Goal: Task Accomplishment & Management: Manage account settings

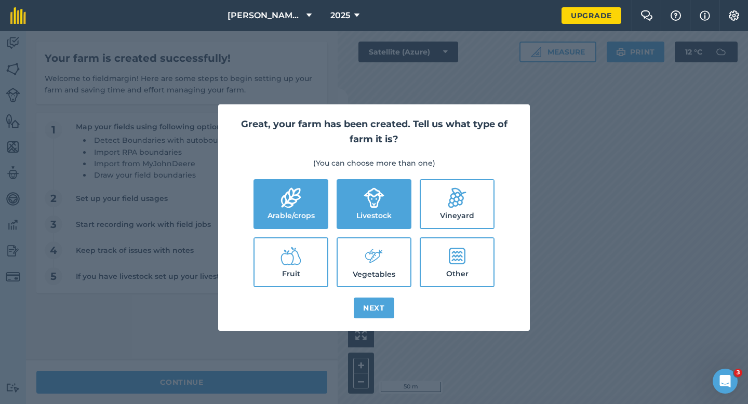
click at [365, 254] on icon at bounding box center [374, 256] width 21 height 22
checkbox input "true"
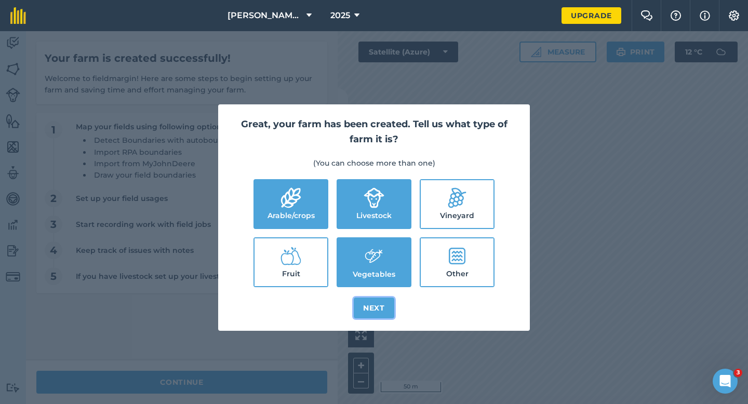
click at [367, 306] on button "Next" at bounding box center [374, 308] width 41 height 21
click at [274, 391] on div "Great, your farm has been created. Tell us what type of farm it is? (You can ch…" at bounding box center [374, 217] width 748 height 373
click at [274, 387] on div "Great, your farm has been created. Tell us what type of farm it is? (You can ch…" at bounding box center [374, 217] width 748 height 373
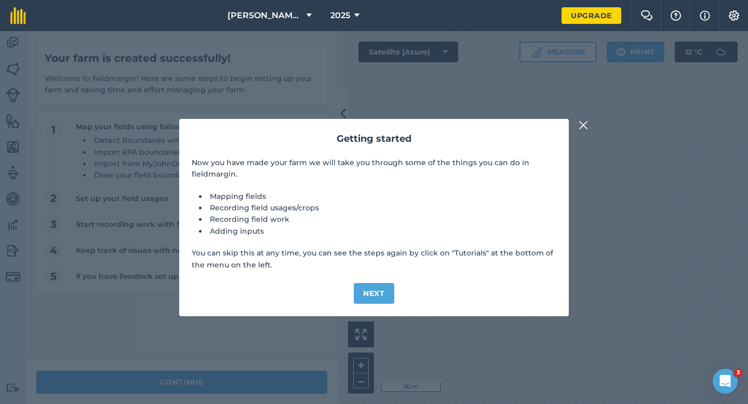
click at [254, 370] on div "Getting started Now you have made your farm we will take you through some of th…" at bounding box center [374, 217] width 748 height 373
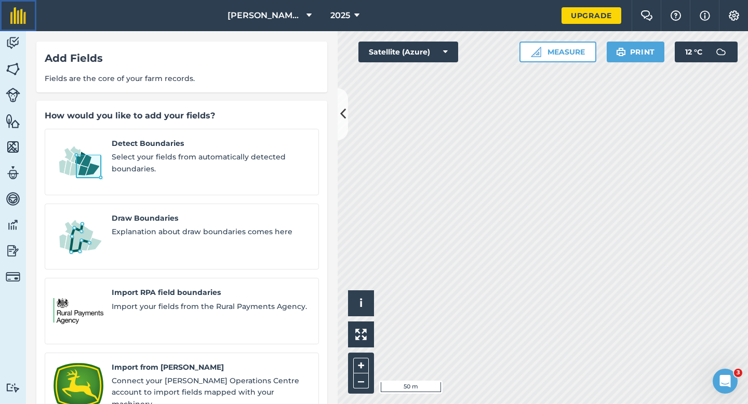
click at [17, 19] on img at bounding box center [18, 15] width 16 height 17
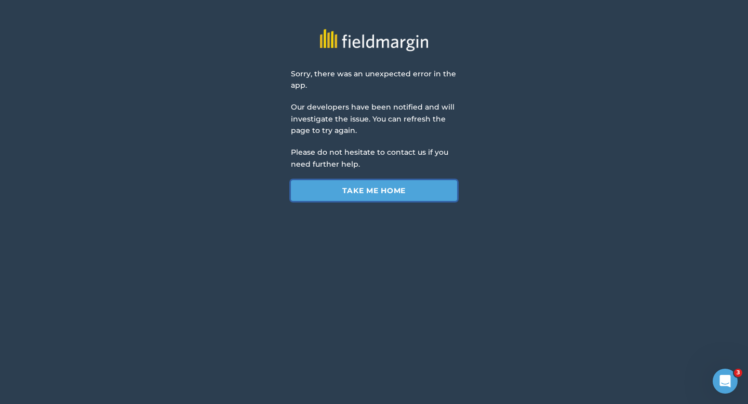
click at [340, 199] on link "Take me home" at bounding box center [374, 190] width 166 height 21
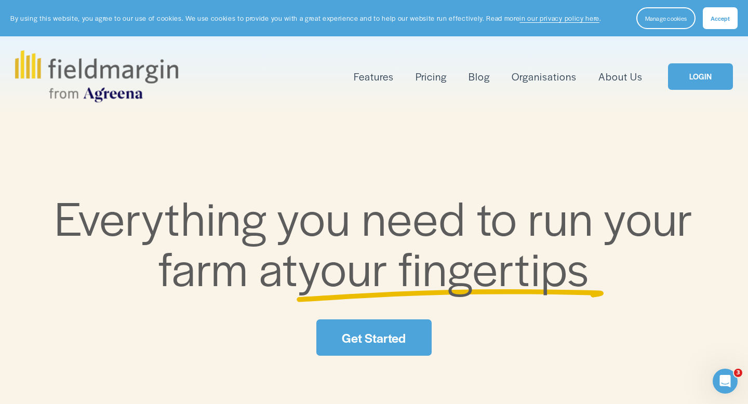
click at [718, 80] on link "LOGIN" at bounding box center [700, 76] width 65 height 27
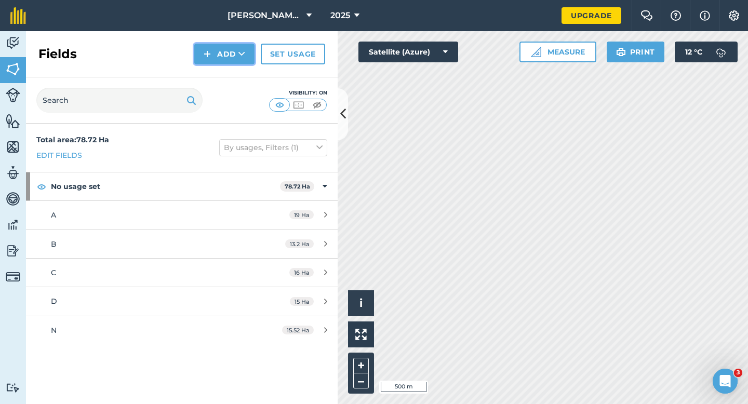
click at [234, 62] on button "Add" at bounding box center [224, 54] width 60 height 21
click at [233, 68] on link "Draw" at bounding box center [224, 77] width 57 height 23
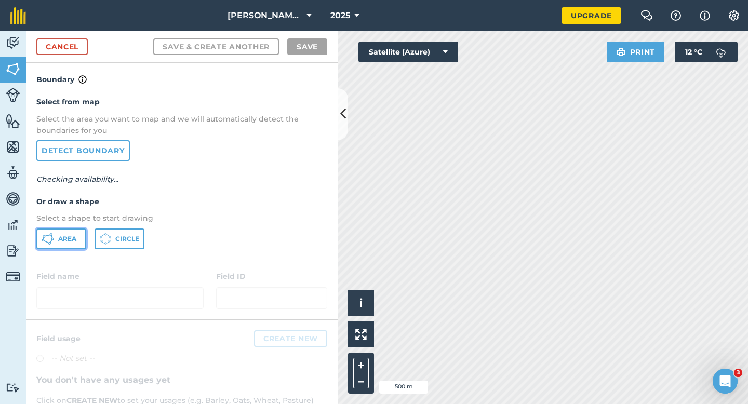
click at [64, 240] on span "Area" at bounding box center [67, 239] width 18 height 8
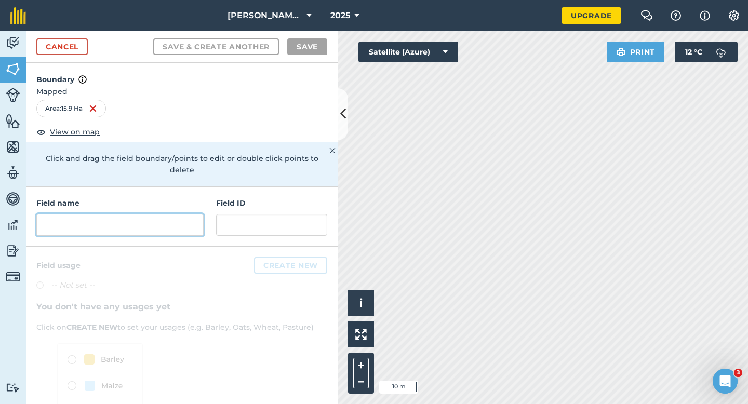
click at [179, 214] on input "text" at bounding box center [119, 225] width 167 height 22
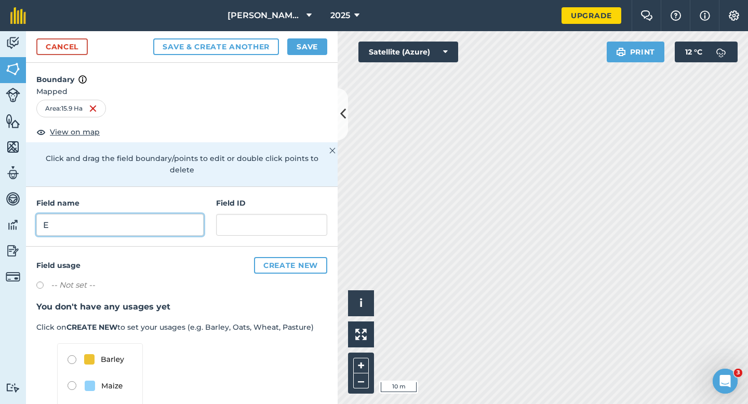
type input "E"
click at [309, 50] on button "Save" at bounding box center [307, 46] width 40 height 17
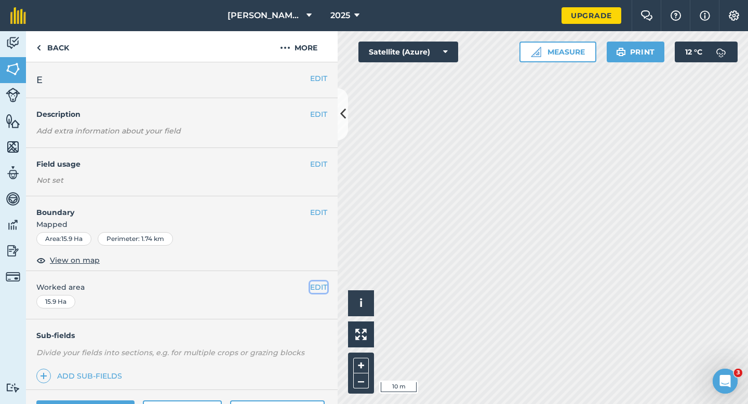
click at [320, 283] on button "EDIT" at bounding box center [318, 287] width 17 height 11
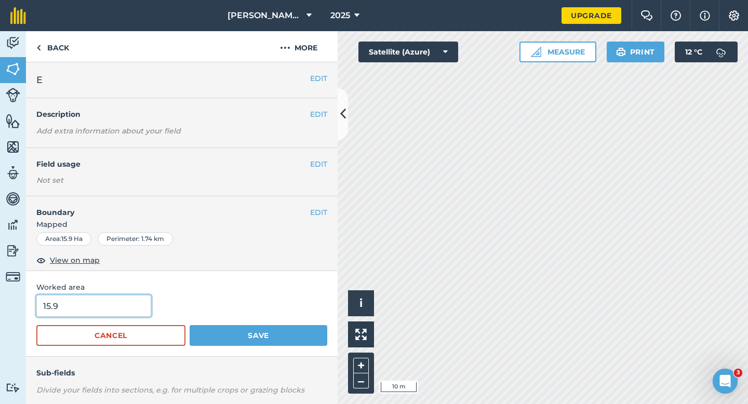
click at [132, 314] on input "15.9" at bounding box center [93, 306] width 115 height 22
type input "16"
click at [190, 325] on button "Save" at bounding box center [259, 335] width 138 height 21
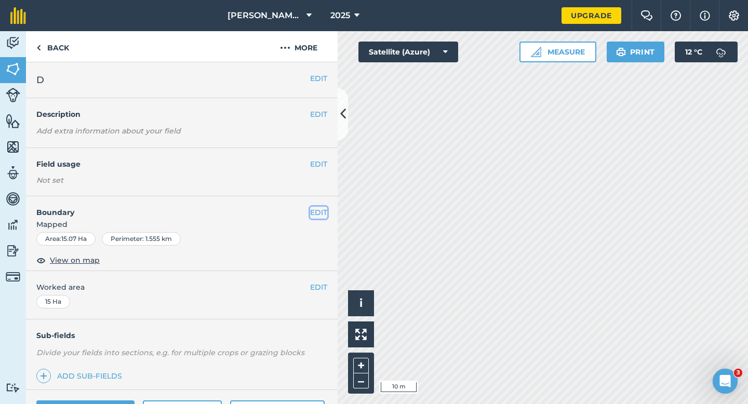
click at [313, 215] on button "EDIT" at bounding box center [318, 212] width 17 height 11
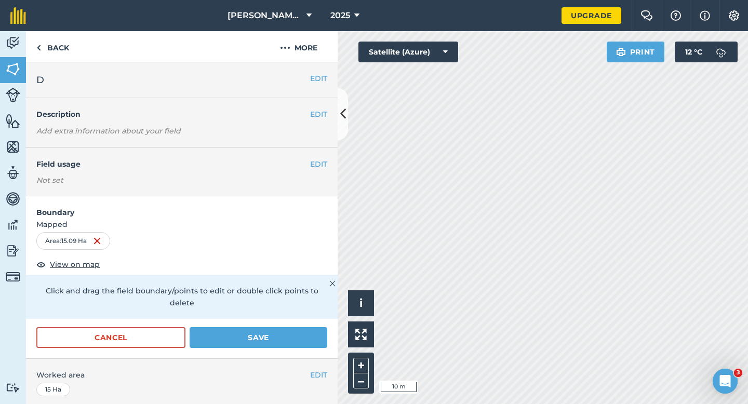
click at [282, 312] on form "Boundary Mapped Area : 15.09 Ha View on map Click and drag the field boundary/p…" at bounding box center [182, 277] width 312 height 162
click at [282, 329] on button "Save" at bounding box center [259, 337] width 138 height 21
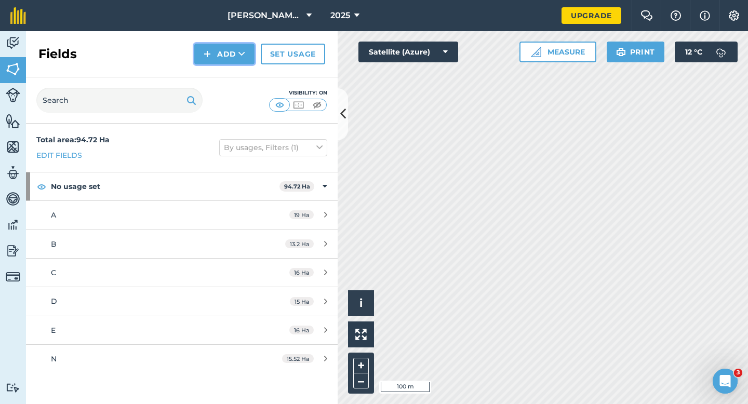
click at [210, 62] on button "Add" at bounding box center [224, 54] width 60 height 21
click at [214, 72] on link "Draw" at bounding box center [224, 77] width 57 height 23
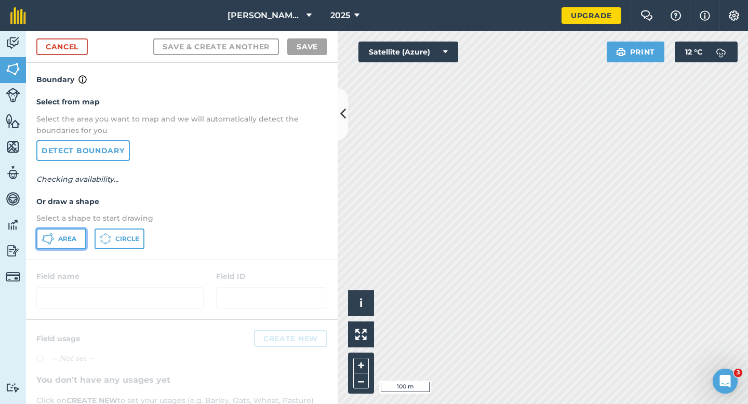
click at [72, 240] on span "Area" at bounding box center [67, 239] width 18 height 8
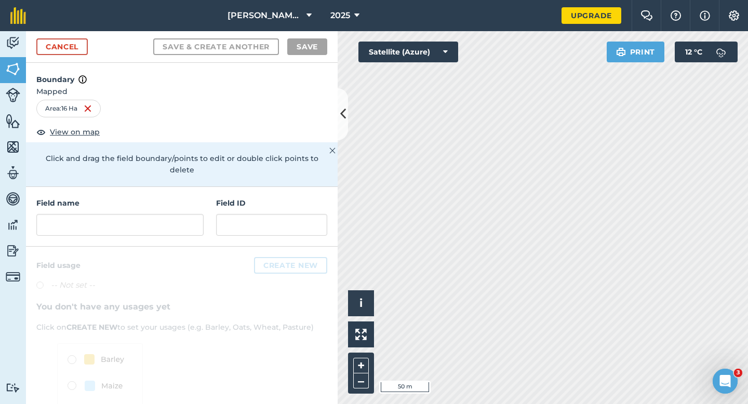
click at [132, 200] on div "Field name" at bounding box center [119, 217] width 167 height 38
click at [133, 214] on input "text" at bounding box center [119, 225] width 167 height 22
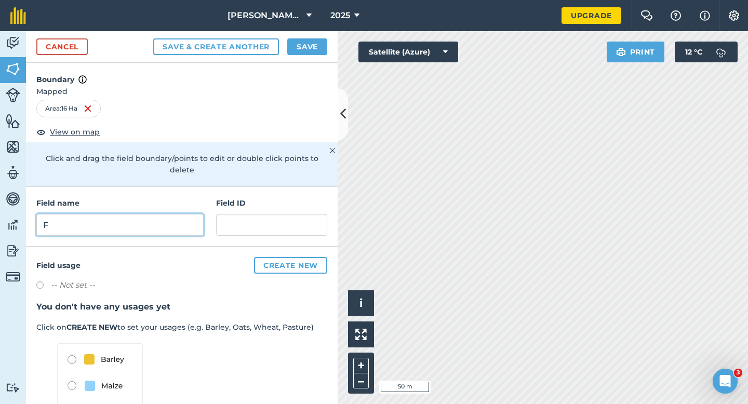
type input "F"
click at [305, 49] on button "Save" at bounding box center [307, 46] width 40 height 17
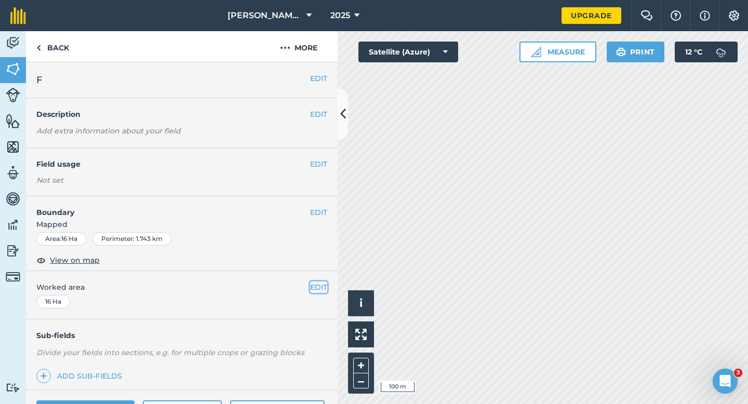
click at [317, 287] on button "EDIT" at bounding box center [318, 287] width 17 height 11
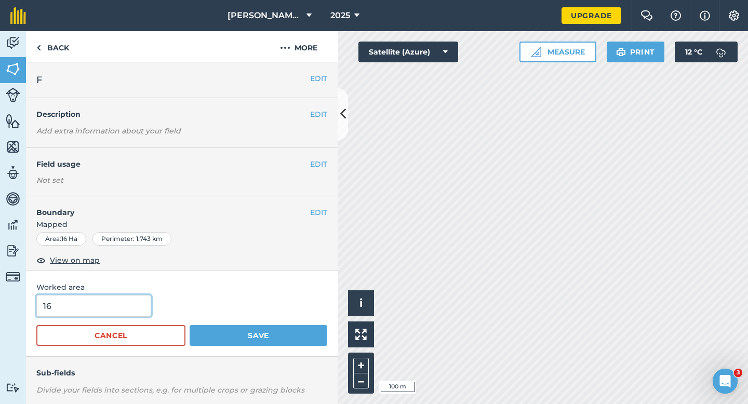
click at [122, 314] on input "16" at bounding box center [93, 306] width 115 height 22
click at [190, 325] on button "Save" at bounding box center [259, 335] width 138 height 21
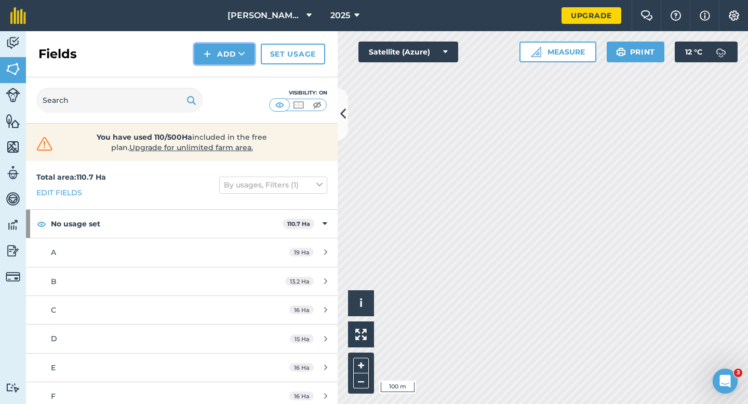
click at [206, 50] on img at bounding box center [207, 54] width 7 height 12
click at [207, 68] on link "Draw" at bounding box center [224, 77] width 57 height 23
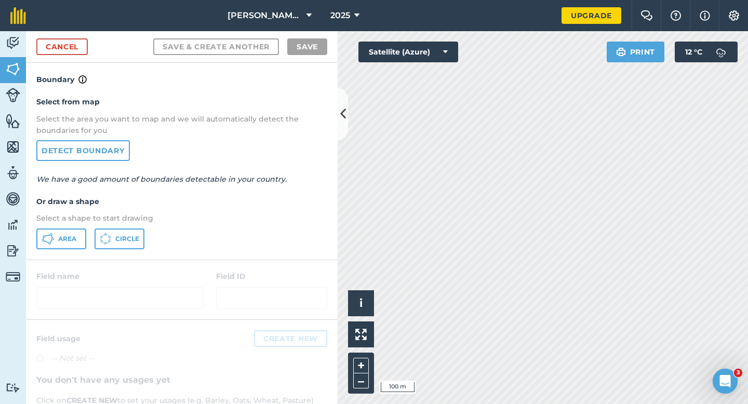
click at [71, 253] on div "Select from map Select the area you want to map and we will automatically detec…" at bounding box center [182, 173] width 312 height 174
click at [79, 229] on button "Area" at bounding box center [61, 239] width 50 height 21
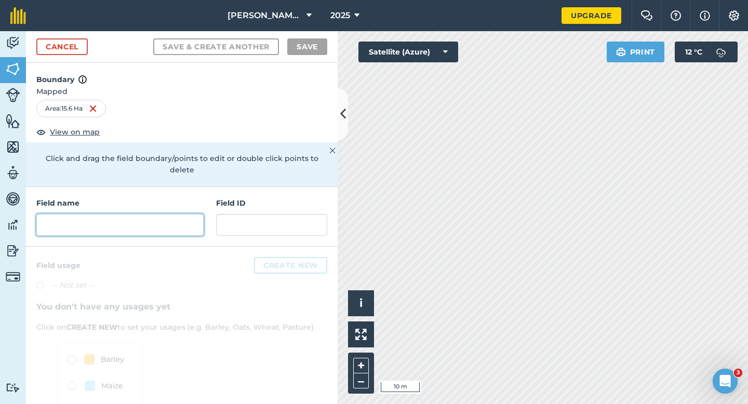
click at [157, 214] on input "text" at bounding box center [119, 225] width 167 height 22
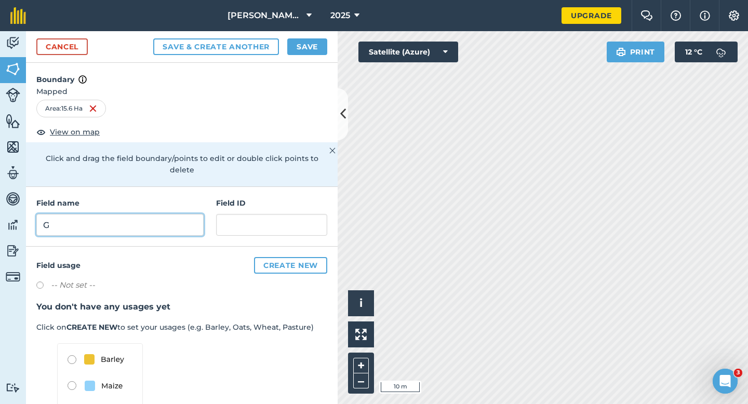
type input "G"
click at [297, 45] on button "Save" at bounding box center [307, 46] width 40 height 17
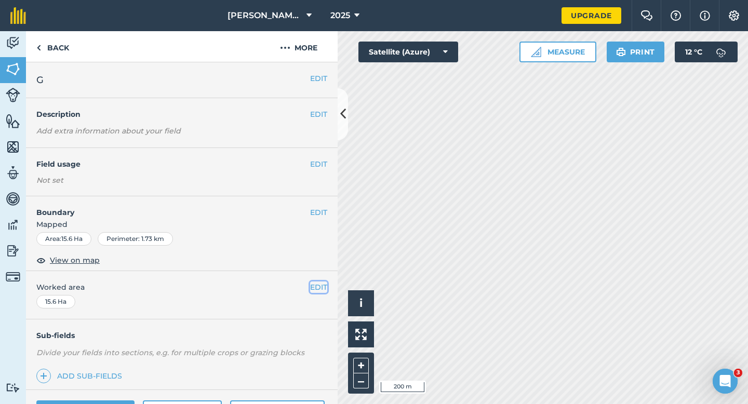
click at [318, 286] on button "EDIT" at bounding box center [318, 287] width 17 height 11
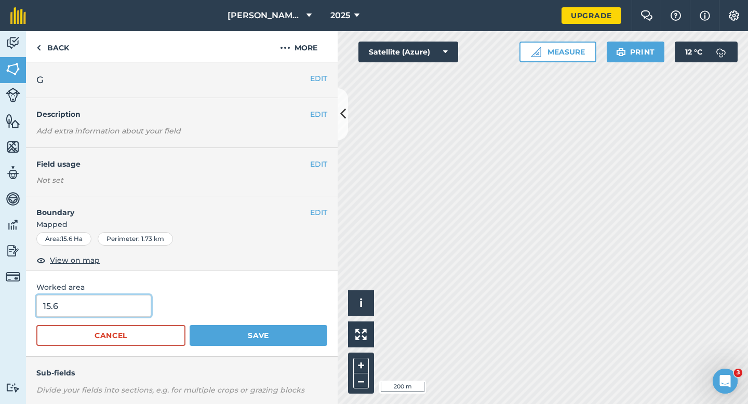
click at [104, 311] on input "15.6" at bounding box center [93, 306] width 115 height 22
type input "15.5"
click at [190, 325] on button "Save" at bounding box center [259, 335] width 138 height 21
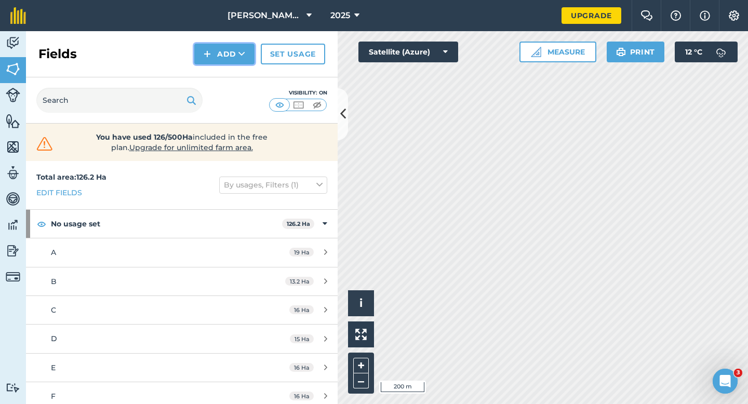
click at [200, 56] on button "Add" at bounding box center [224, 54] width 60 height 21
click at [202, 72] on link "Draw" at bounding box center [224, 77] width 57 height 23
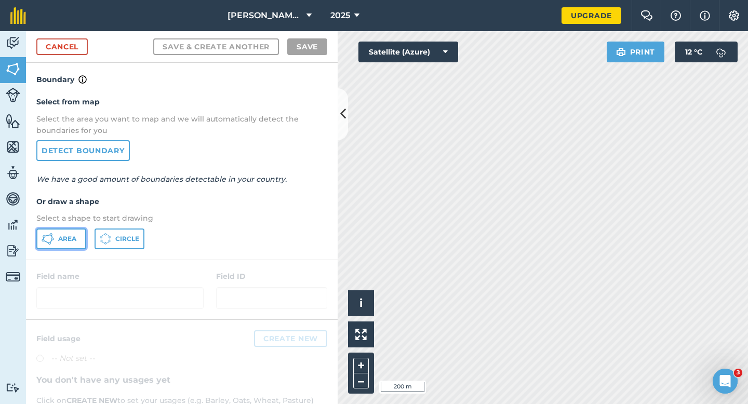
click at [57, 240] on button "Area" at bounding box center [61, 239] width 50 height 21
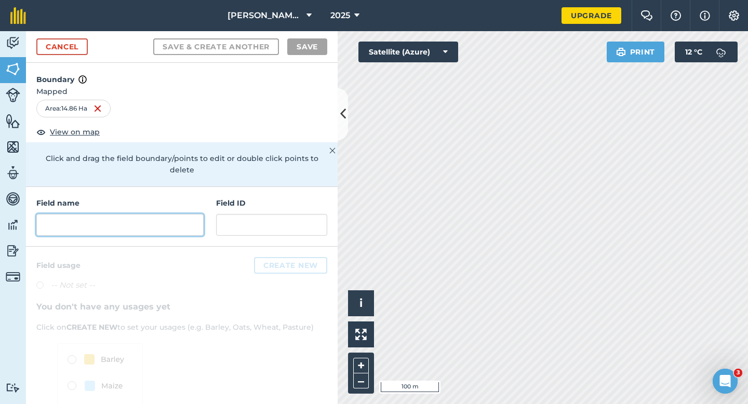
click at [142, 214] on input "text" at bounding box center [119, 225] width 167 height 22
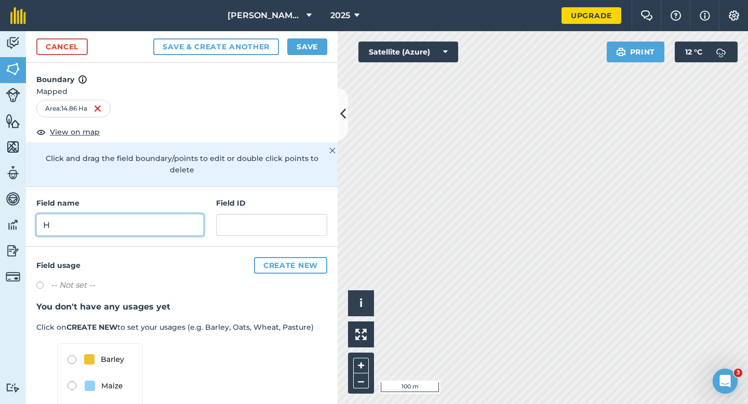
type input "H"
click at [314, 60] on div "Cancel Save & Create Another Save" at bounding box center [182, 47] width 312 height 32
click at [314, 48] on button "Save" at bounding box center [307, 46] width 40 height 17
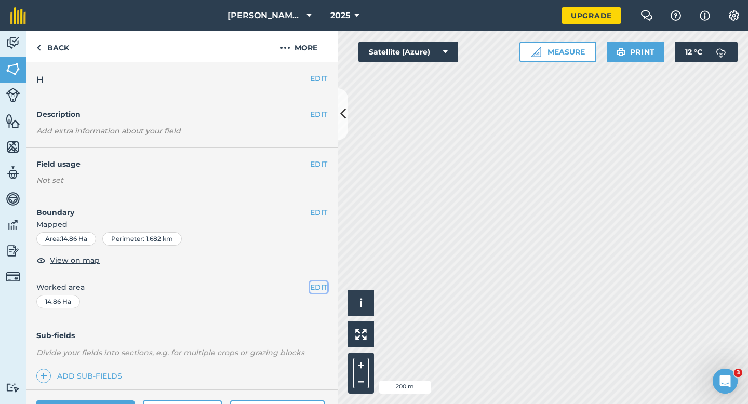
click at [322, 291] on button "EDIT" at bounding box center [318, 287] width 17 height 11
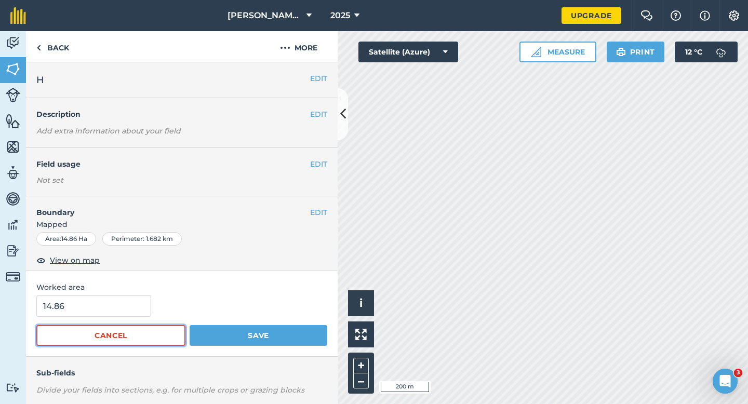
click at [102, 328] on button "Cancel" at bounding box center [110, 335] width 149 height 21
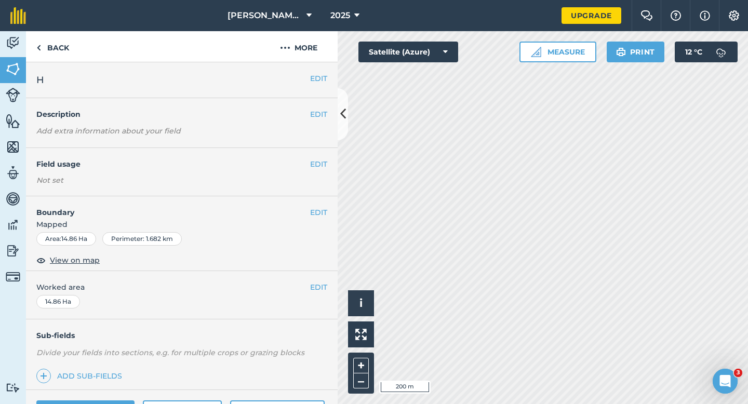
click at [333, 289] on div "EDIT Worked area 14.86 Ha" at bounding box center [182, 295] width 312 height 48
click at [327, 289] on button "EDIT" at bounding box center [318, 287] width 17 height 11
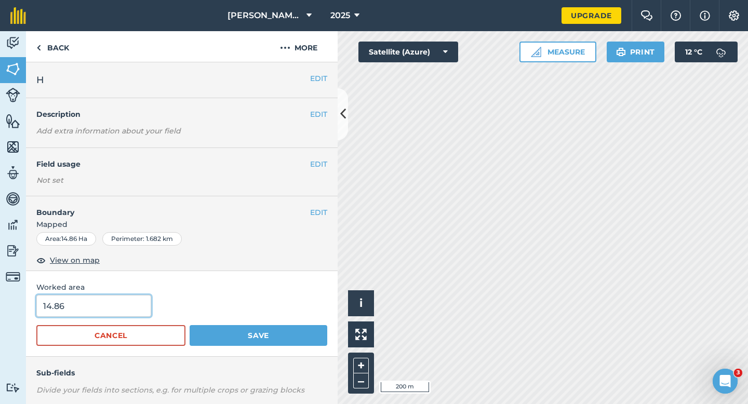
click at [130, 313] on input "14.86" at bounding box center [93, 306] width 115 height 22
type input "15"
click at [190, 325] on button "Save" at bounding box center [259, 335] width 138 height 21
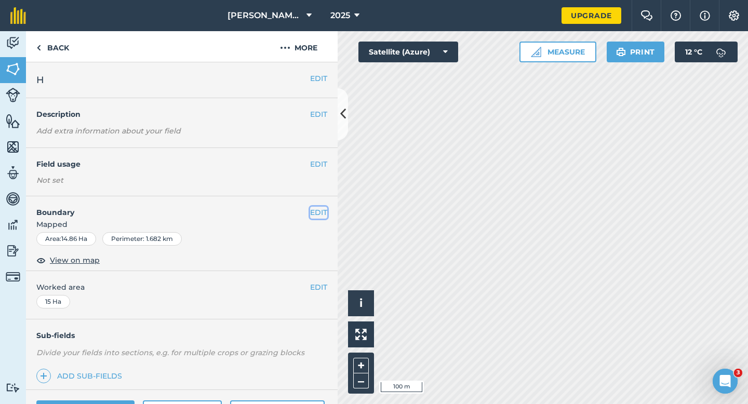
click at [319, 214] on button "EDIT" at bounding box center [318, 212] width 17 height 11
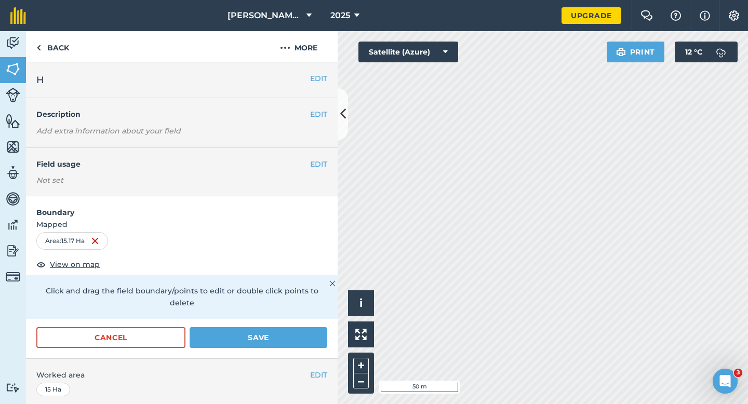
click at [315, 341] on div "Cancel Save" at bounding box center [182, 342] width 312 height 31
click at [304, 330] on button "Save" at bounding box center [259, 337] width 138 height 21
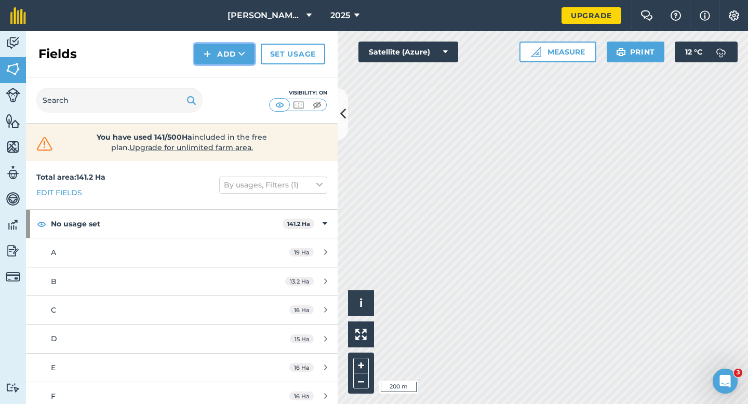
click at [217, 52] on button "Add" at bounding box center [224, 54] width 60 height 21
click at [220, 72] on link "Draw" at bounding box center [224, 77] width 57 height 23
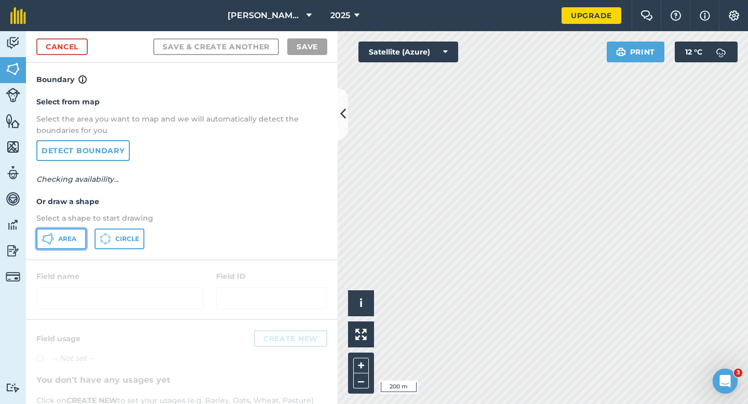
click at [76, 237] on button "Area" at bounding box center [61, 239] width 50 height 21
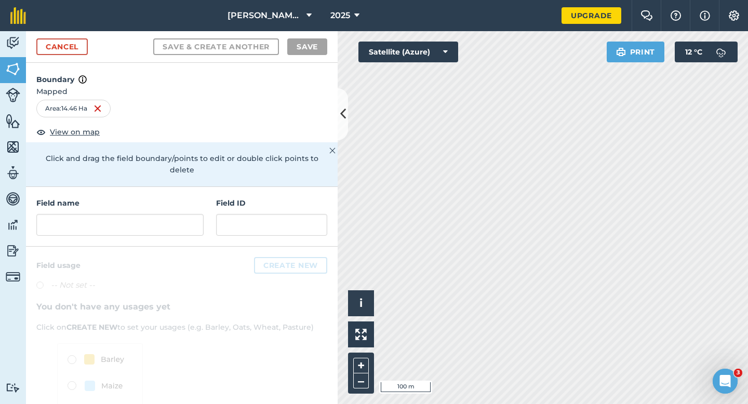
click at [205, 212] on div "Field name Field ID" at bounding box center [182, 217] width 312 height 60
click at [166, 215] on input "text" at bounding box center [119, 225] width 167 height 22
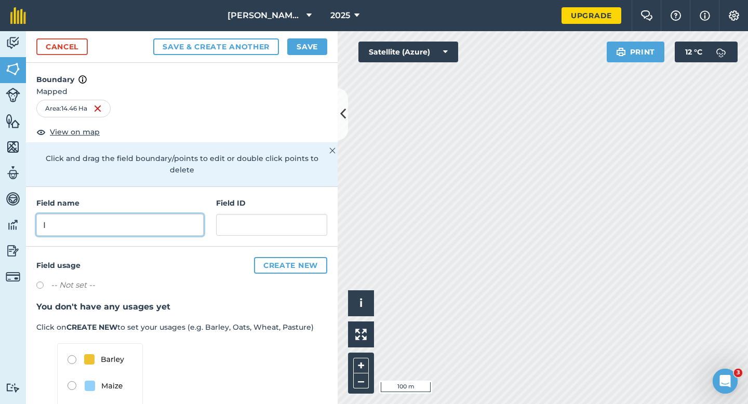
type input "I"
click at [307, 44] on button "Save" at bounding box center [307, 46] width 40 height 17
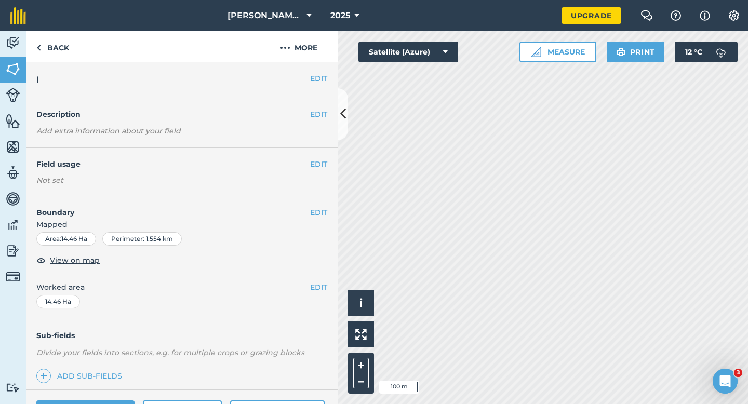
click at [319, 294] on div "EDIT Worked area 14.46 Ha" at bounding box center [182, 295] width 312 height 48
click at [320, 286] on button "EDIT" at bounding box center [318, 287] width 17 height 11
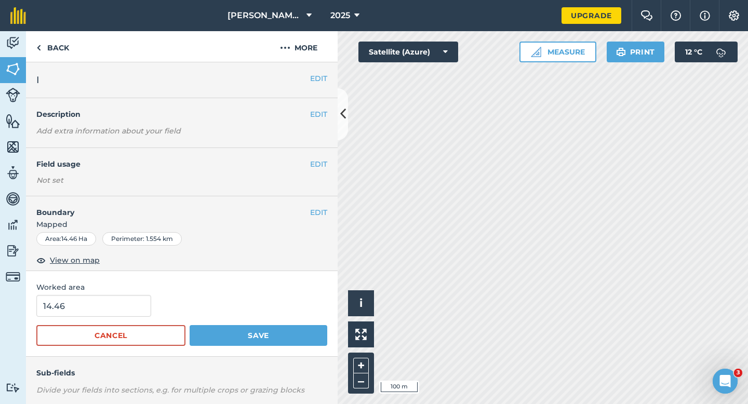
click at [88, 292] on span "Worked area" at bounding box center [181, 287] width 291 height 11
click at [100, 305] on input "14.46" at bounding box center [93, 306] width 115 height 22
type input "14"
click at [190, 325] on button "Save" at bounding box center [259, 335] width 138 height 21
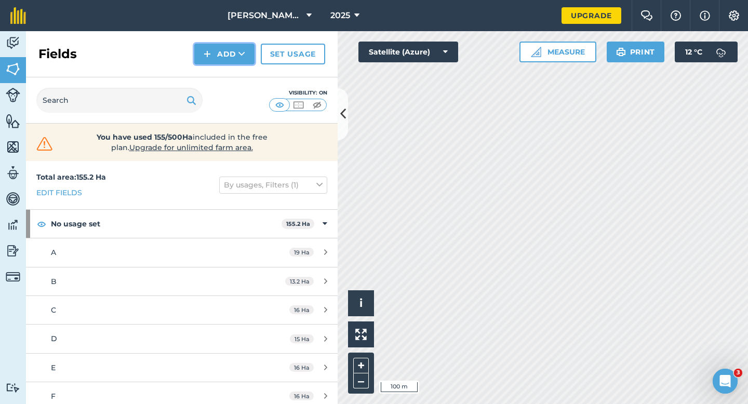
click at [211, 54] on img at bounding box center [207, 54] width 7 height 12
click at [213, 72] on link "Draw" at bounding box center [224, 77] width 57 height 23
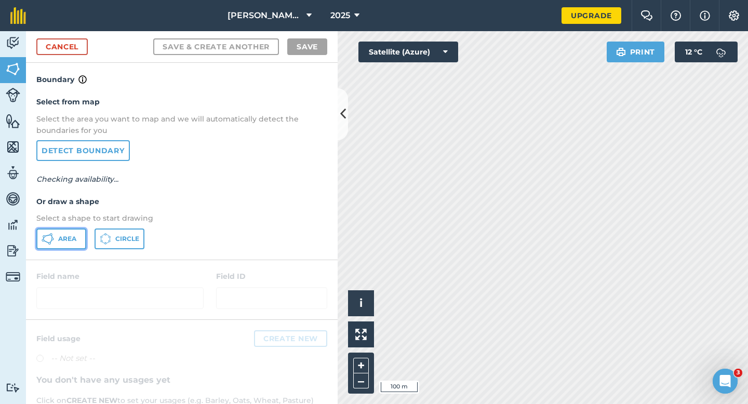
click at [57, 242] on button "Area" at bounding box center [61, 239] width 50 height 21
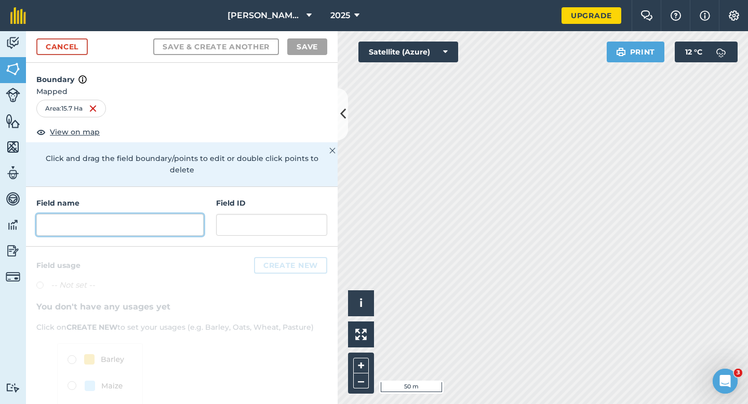
click at [143, 221] on input "text" at bounding box center [119, 225] width 167 height 22
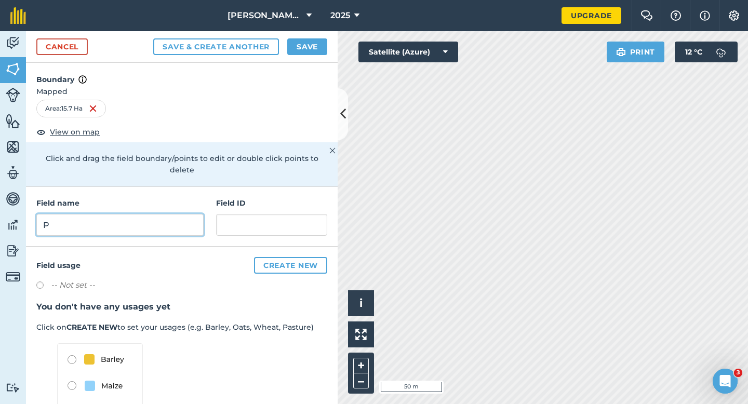
type input "P"
click at [312, 36] on div "Cancel Save & Create Another Save" at bounding box center [182, 47] width 312 height 32
click at [310, 44] on button "Save" at bounding box center [307, 46] width 40 height 17
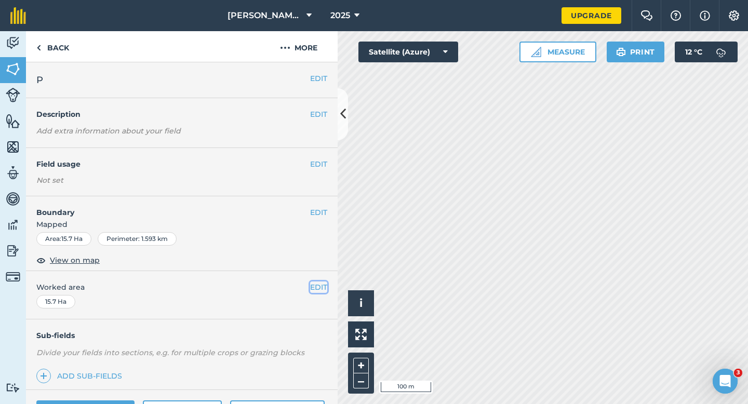
click at [316, 290] on button "EDIT" at bounding box center [318, 287] width 17 height 11
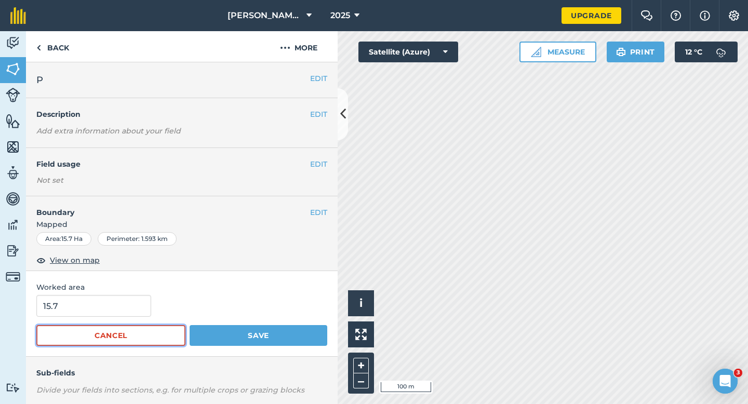
click at [147, 329] on button "Cancel" at bounding box center [110, 335] width 149 height 21
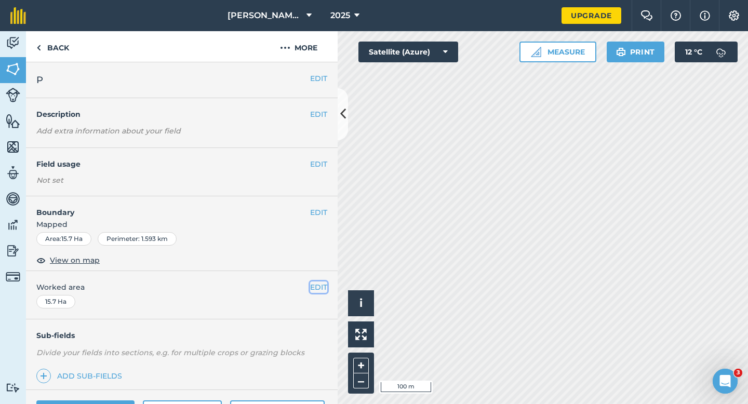
click at [316, 283] on button "EDIT" at bounding box center [318, 287] width 17 height 11
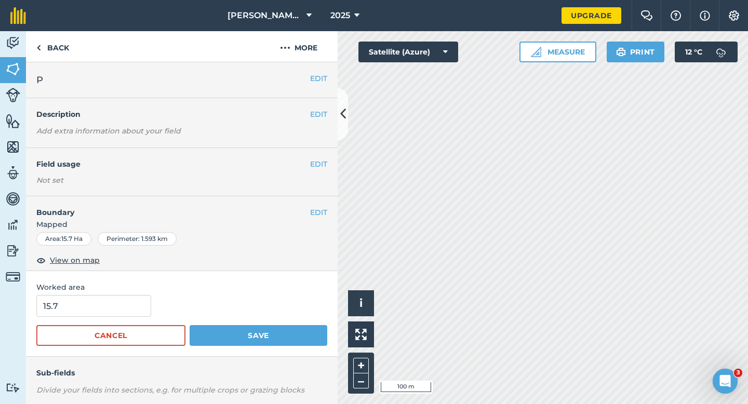
click at [58, 319] on form "15.7 Cancel Save" at bounding box center [181, 320] width 291 height 51
click at [61, 308] on input "15.7" at bounding box center [93, 306] width 115 height 22
click at [190, 325] on button "Save" at bounding box center [259, 335] width 138 height 21
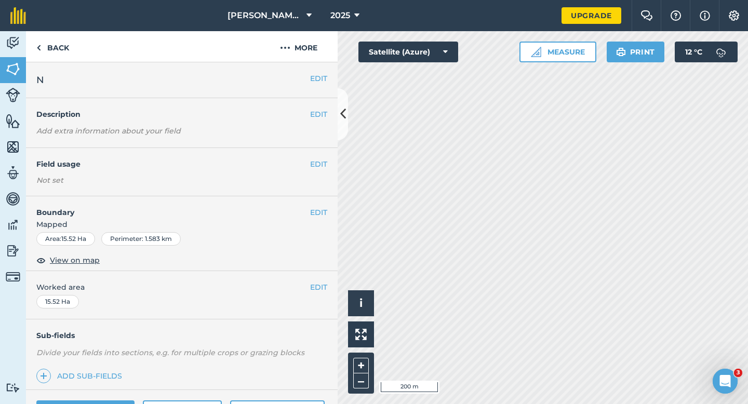
click at [320, 269] on div "EDIT Boundary Mapped Area : 15.52 Ha Perimeter : 1.583 km View on map" at bounding box center [182, 233] width 312 height 75
click at [320, 282] on button "EDIT" at bounding box center [318, 287] width 17 height 11
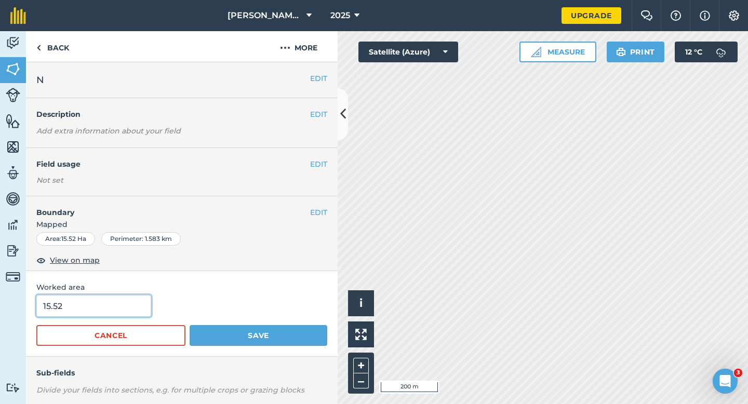
click at [98, 309] on input "15.52" at bounding box center [93, 306] width 115 height 22
type input "15.5"
click at [190, 325] on button "Save" at bounding box center [259, 335] width 138 height 21
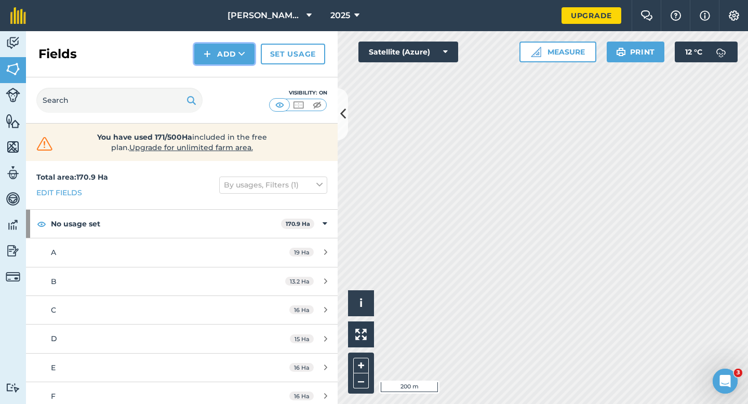
click at [222, 55] on button "Add" at bounding box center [224, 54] width 60 height 21
click at [222, 73] on link "Draw" at bounding box center [224, 77] width 57 height 23
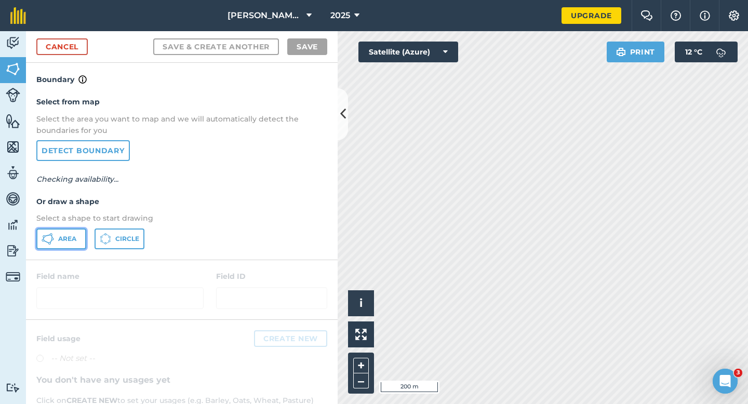
click at [66, 240] on span "Area" at bounding box center [67, 239] width 18 height 8
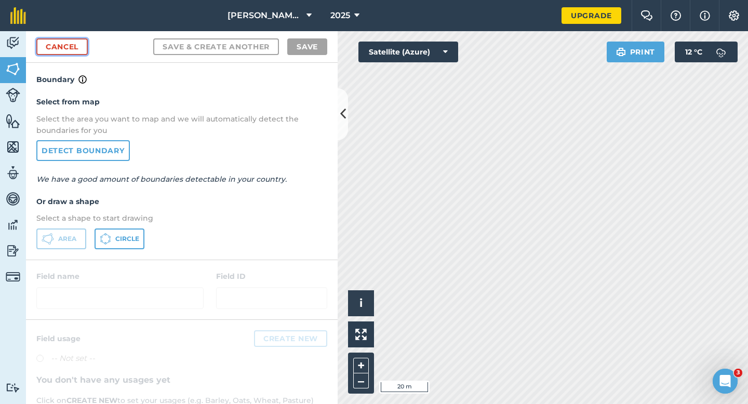
click at [44, 44] on link "Cancel" at bounding box center [61, 46] width 51 height 17
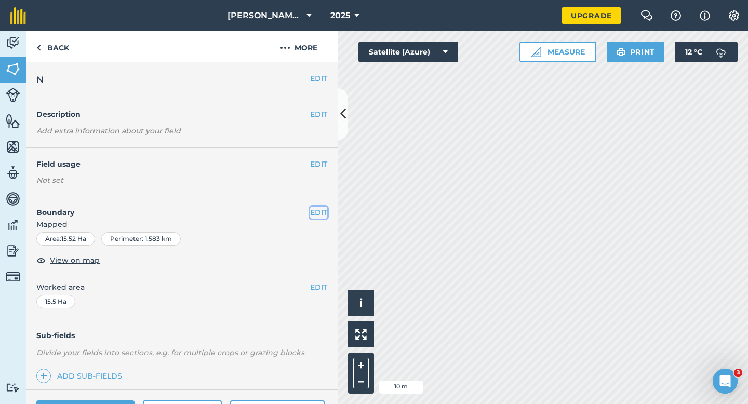
click at [321, 212] on button "EDIT" at bounding box center [318, 212] width 17 height 11
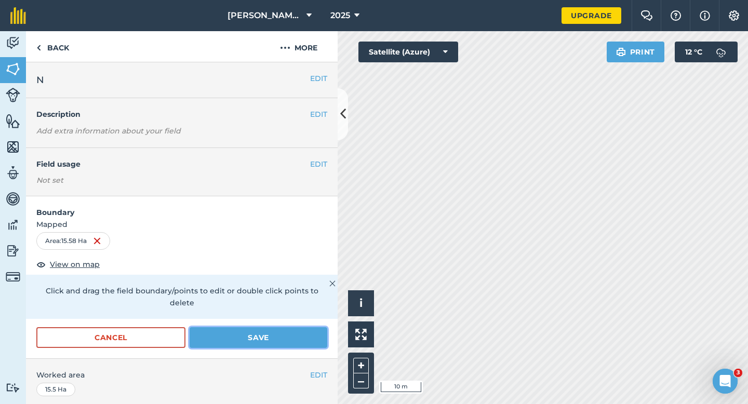
click at [268, 327] on button "Save" at bounding box center [259, 337] width 138 height 21
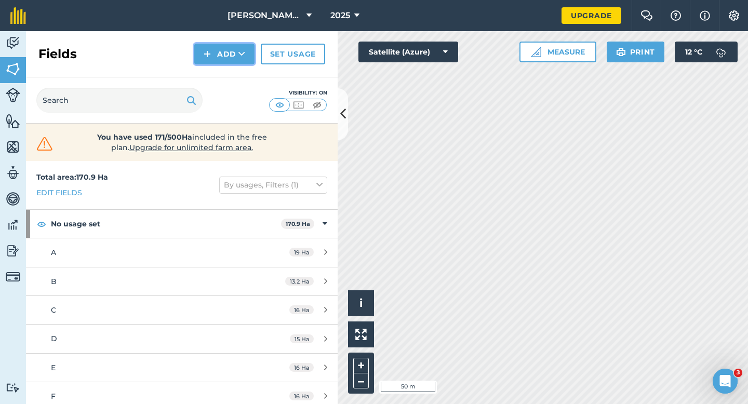
click at [250, 47] on button "Add" at bounding box center [224, 54] width 60 height 21
click at [245, 73] on link "Draw" at bounding box center [224, 77] width 57 height 23
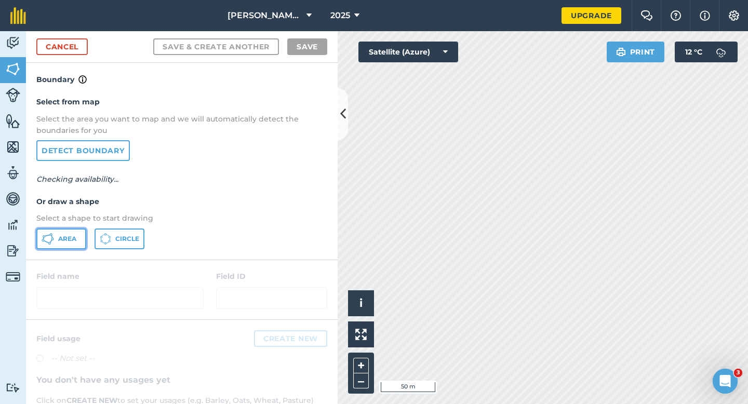
click at [50, 231] on button "Area" at bounding box center [61, 239] width 50 height 21
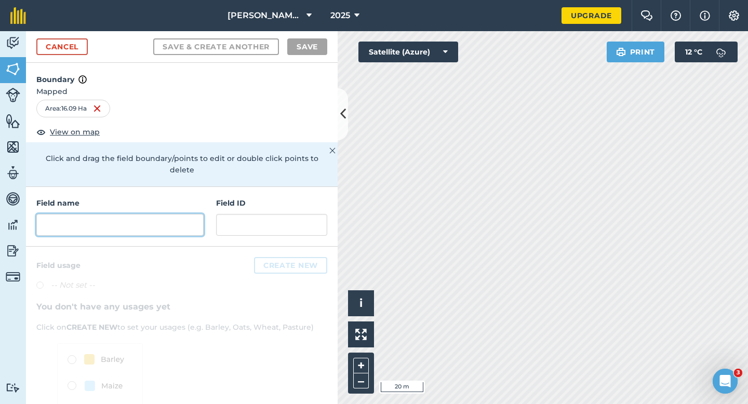
click at [121, 214] on input "text" at bounding box center [119, 225] width 167 height 22
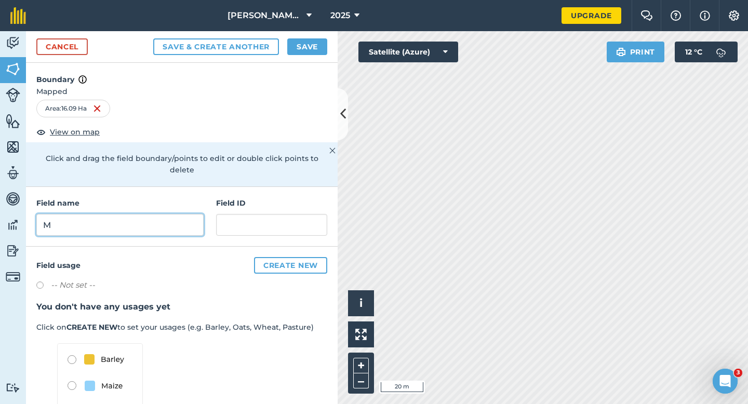
type input "M"
click at [304, 56] on div "Cancel Save & Create Another Save" at bounding box center [182, 47] width 312 height 32
click at [323, 37] on div "Cancel Save & Create Another Save" at bounding box center [182, 47] width 312 height 32
click at [324, 44] on button "Save" at bounding box center [307, 46] width 40 height 17
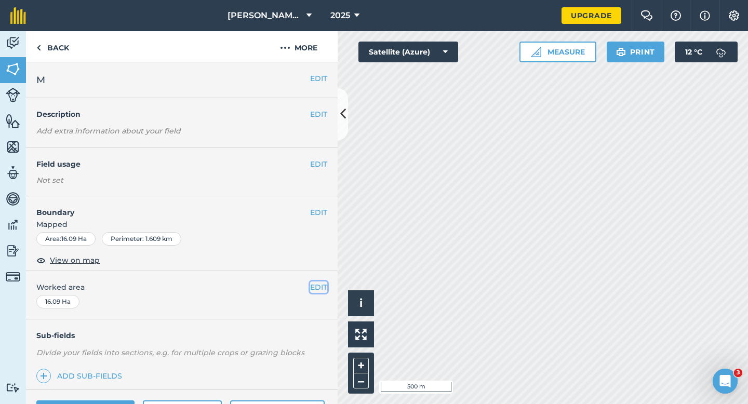
click at [322, 288] on button "EDIT" at bounding box center [318, 287] width 17 height 11
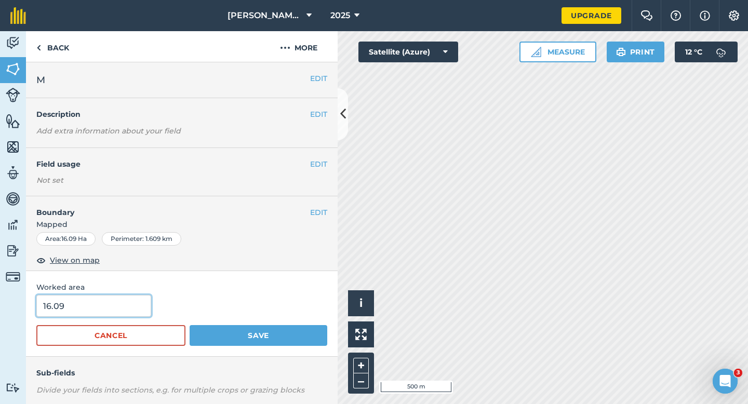
click at [135, 300] on input "16.09" at bounding box center [93, 306] width 115 height 22
type input "16"
click at [190, 325] on button "Save" at bounding box center [259, 335] width 138 height 21
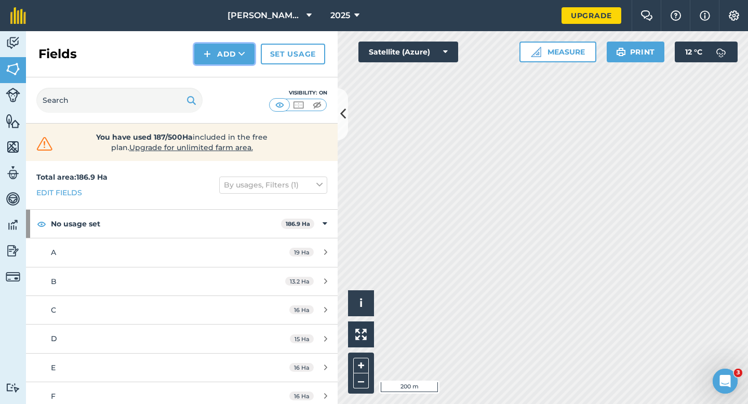
click at [220, 55] on button "Add" at bounding box center [224, 54] width 60 height 21
click at [220, 77] on link "Draw" at bounding box center [224, 77] width 57 height 23
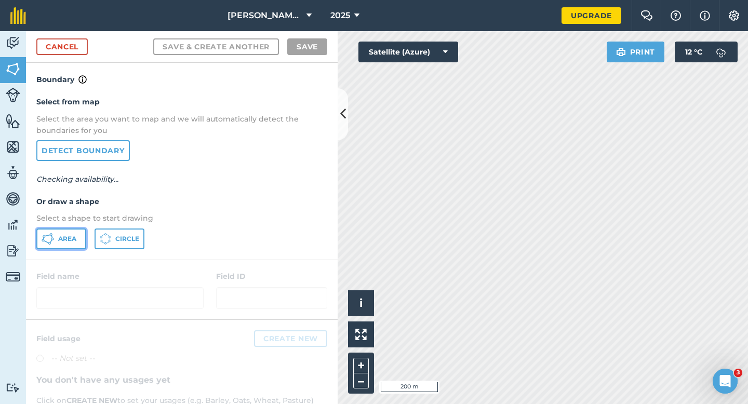
click at [68, 231] on button "Area" at bounding box center [61, 239] width 50 height 21
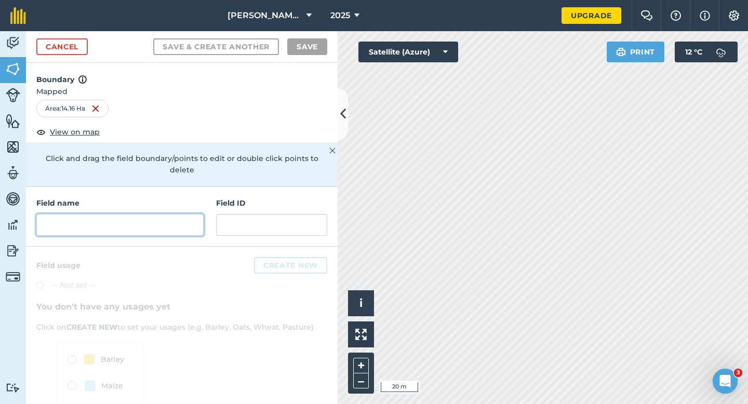
click at [185, 216] on input "text" at bounding box center [119, 225] width 167 height 22
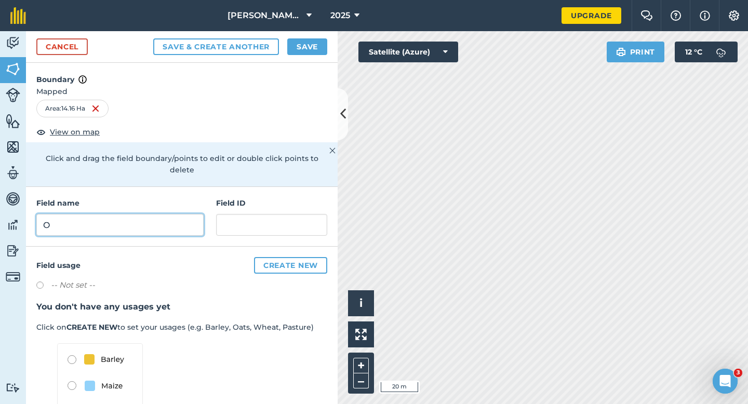
type input "O"
click at [314, 47] on button "Save" at bounding box center [307, 46] width 40 height 17
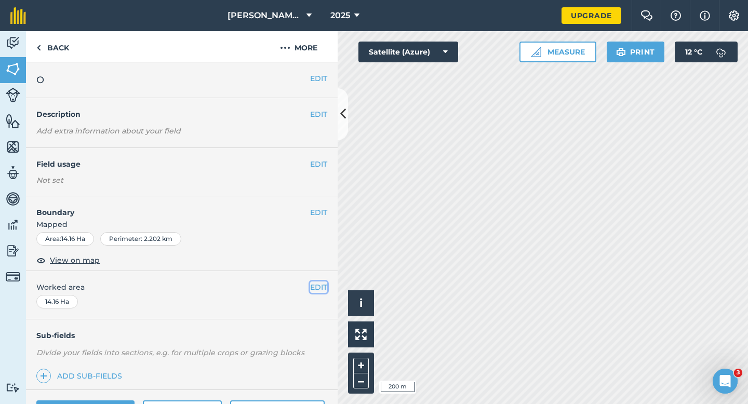
click at [317, 283] on button "EDIT" at bounding box center [318, 287] width 17 height 11
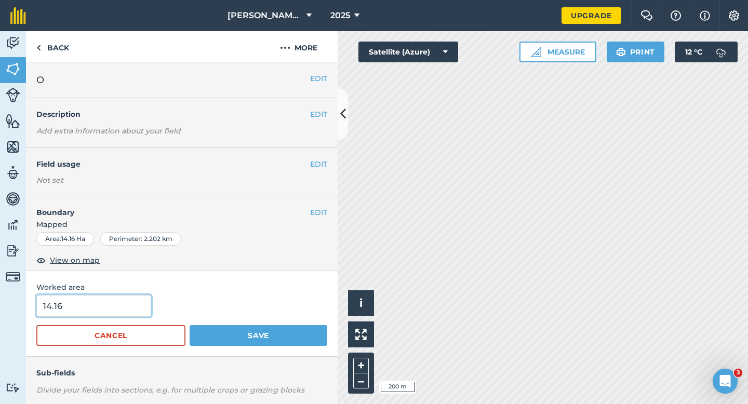
click at [123, 313] on input "14.16" at bounding box center [93, 306] width 115 height 22
type input "14"
click at [190, 325] on button "Save" at bounding box center [259, 335] width 138 height 21
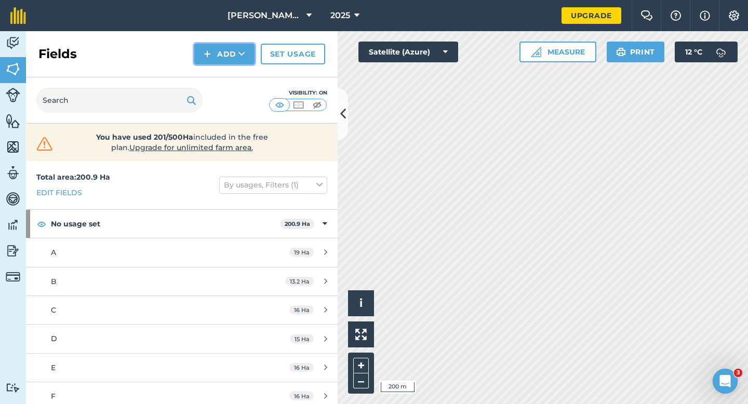
click at [203, 50] on button "Add" at bounding box center [224, 54] width 60 height 21
click at [214, 73] on link "Draw" at bounding box center [224, 77] width 57 height 23
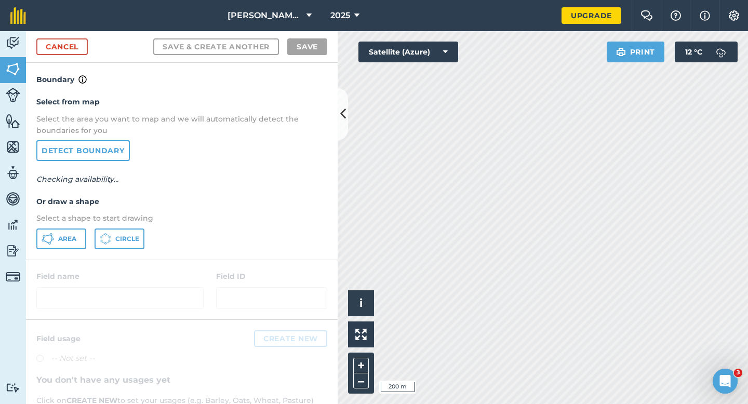
click at [78, 227] on div "Select from map Select the area you want to map and we will automatically detec…" at bounding box center [182, 173] width 312 height 174
click at [78, 228] on div "Select from map Select the area you want to map and we will automatically detec…" at bounding box center [182, 173] width 312 height 174
click at [78, 230] on button "Area" at bounding box center [61, 239] width 50 height 21
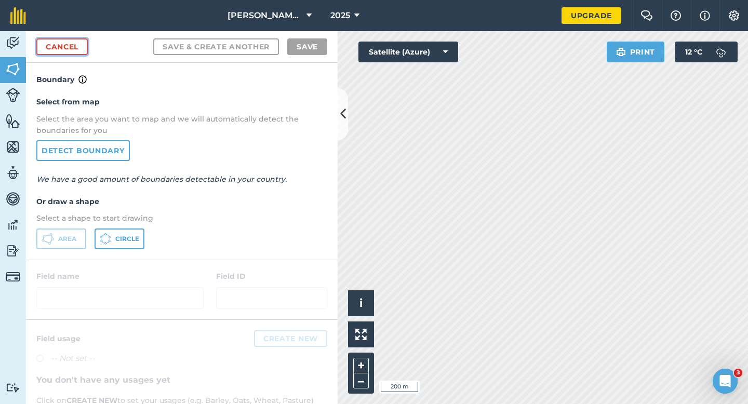
click at [77, 50] on link "Cancel" at bounding box center [61, 46] width 51 height 17
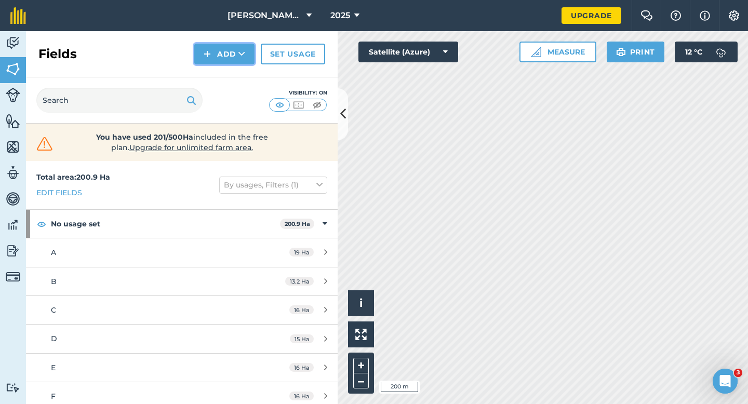
click at [195, 61] on button "Add" at bounding box center [224, 54] width 60 height 21
click at [210, 70] on link "Draw" at bounding box center [224, 77] width 57 height 23
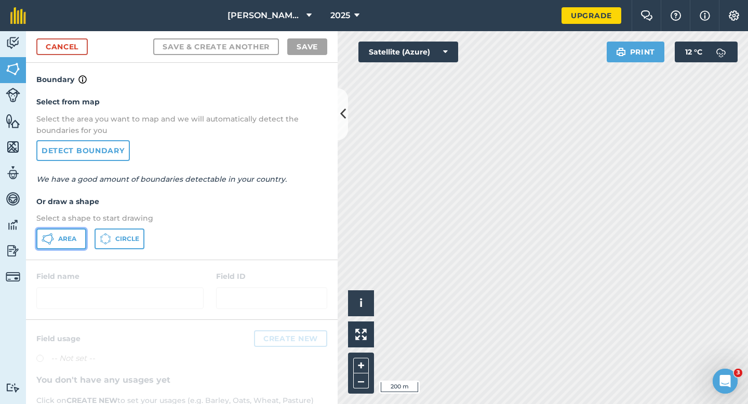
click at [54, 236] on icon at bounding box center [48, 239] width 12 height 12
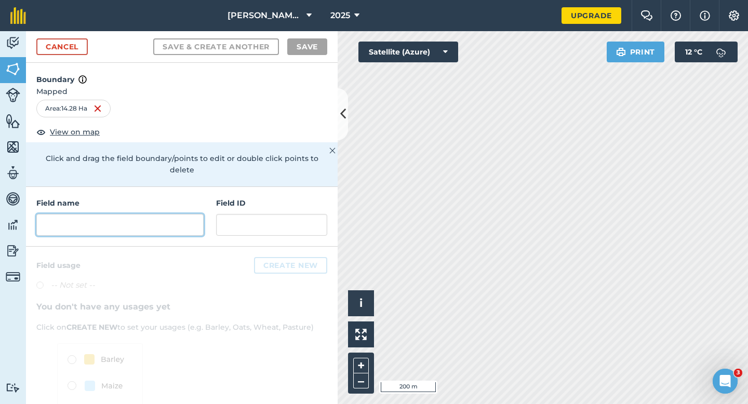
click at [95, 214] on input "text" at bounding box center [119, 225] width 167 height 22
type input "K"
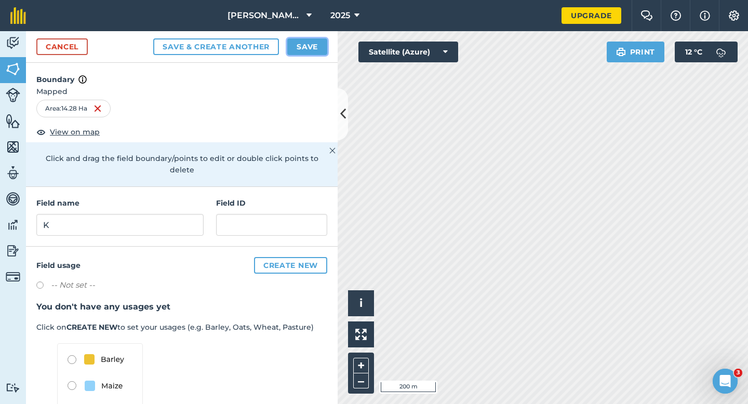
click at [311, 48] on button "Save" at bounding box center [307, 46] width 40 height 17
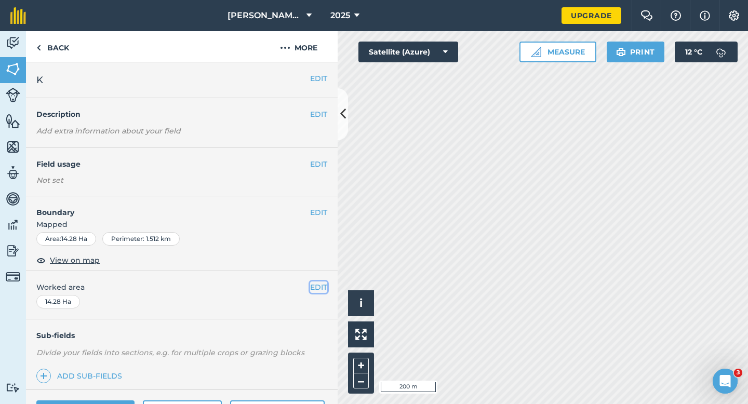
click at [320, 288] on button "EDIT" at bounding box center [318, 287] width 17 height 11
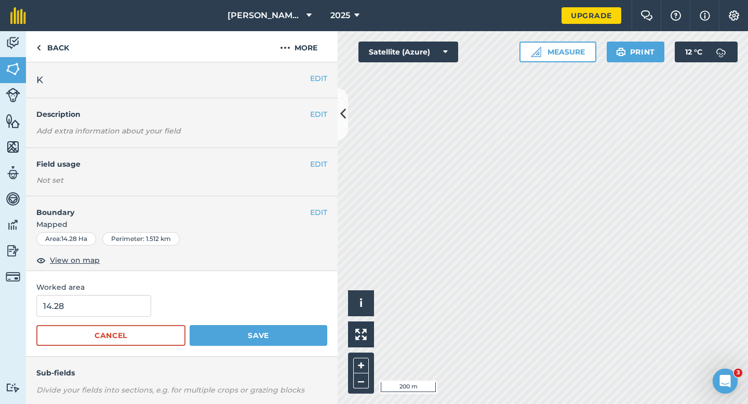
click at [137, 295] on div "Worked area 14.28 Cancel Save" at bounding box center [182, 314] width 312 height 86
click at [135, 309] on input "14.28" at bounding box center [93, 306] width 115 height 22
type input "14.3"
click at [190, 325] on button "Save" at bounding box center [259, 335] width 138 height 21
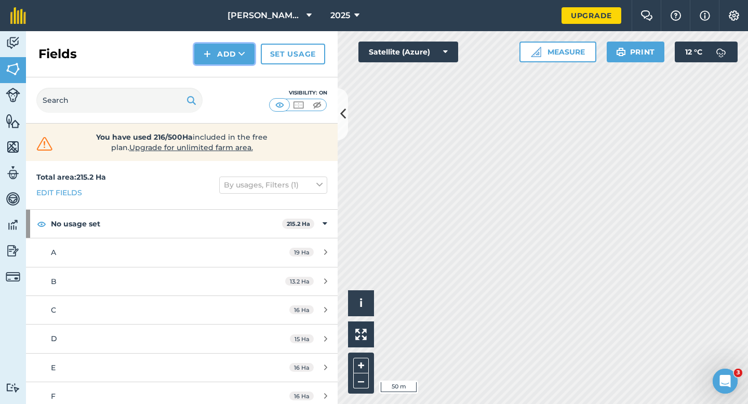
click at [196, 57] on button "Add" at bounding box center [224, 54] width 60 height 21
click at [215, 70] on link "Draw" at bounding box center [224, 77] width 57 height 23
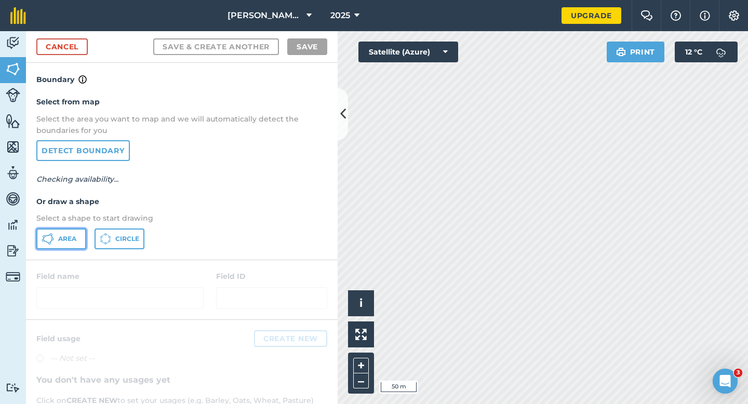
click at [56, 244] on button "Area" at bounding box center [61, 239] width 50 height 21
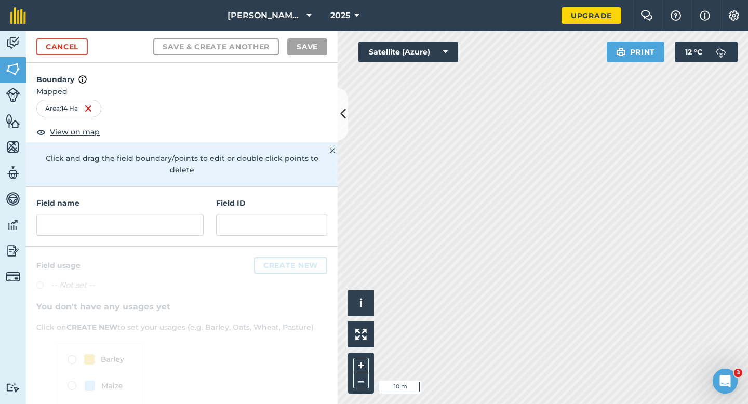
click at [151, 224] on div "Field name Field ID" at bounding box center [182, 217] width 312 height 60
click at [151, 214] on input "text" at bounding box center [119, 225] width 167 height 22
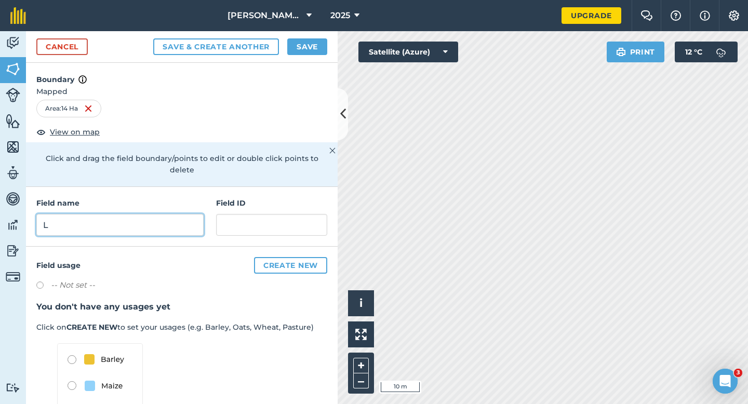
type input "L"
click at [304, 49] on button "Save" at bounding box center [307, 46] width 40 height 17
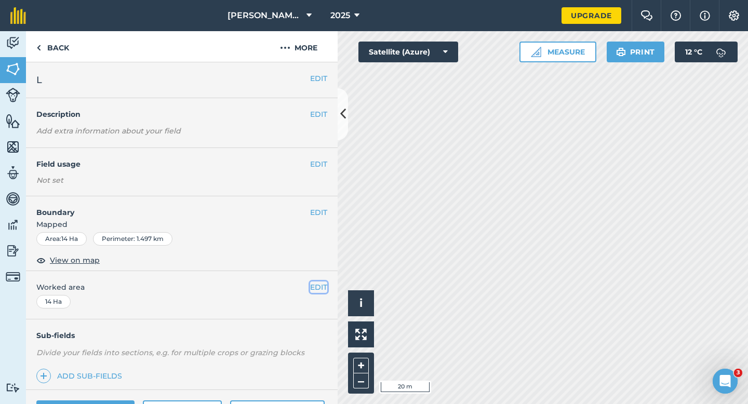
click at [320, 283] on button "EDIT" at bounding box center [318, 287] width 17 height 11
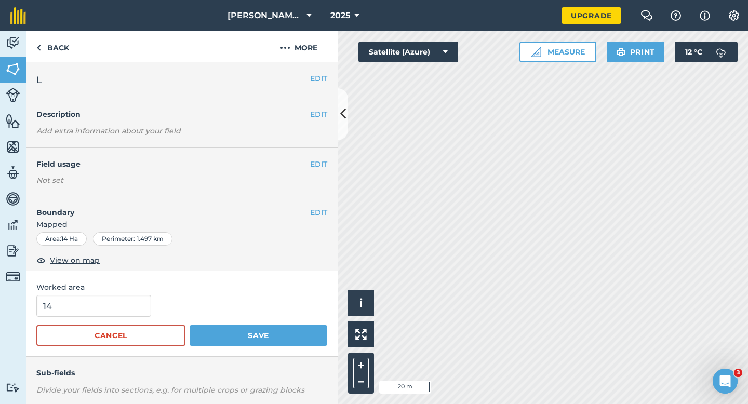
click at [128, 324] on form "14 Cancel Save" at bounding box center [181, 320] width 291 height 51
click at [128, 313] on input "14" at bounding box center [93, 306] width 115 height 22
click at [190, 325] on button "Save" at bounding box center [259, 335] width 138 height 21
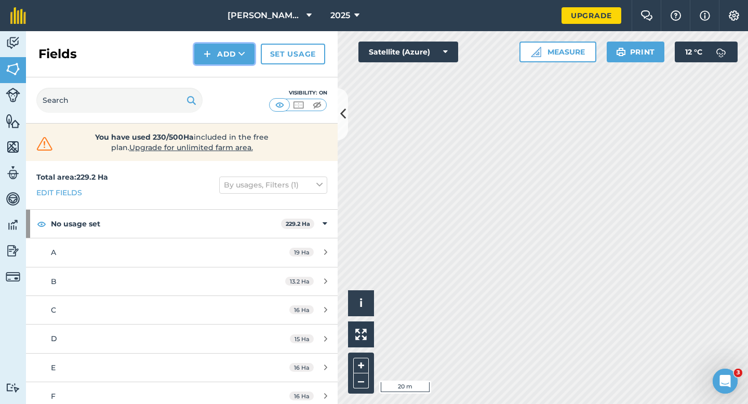
click at [227, 46] on button "Add" at bounding box center [224, 54] width 60 height 21
click at [227, 69] on link "Draw" at bounding box center [224, 77] width 57 height 23
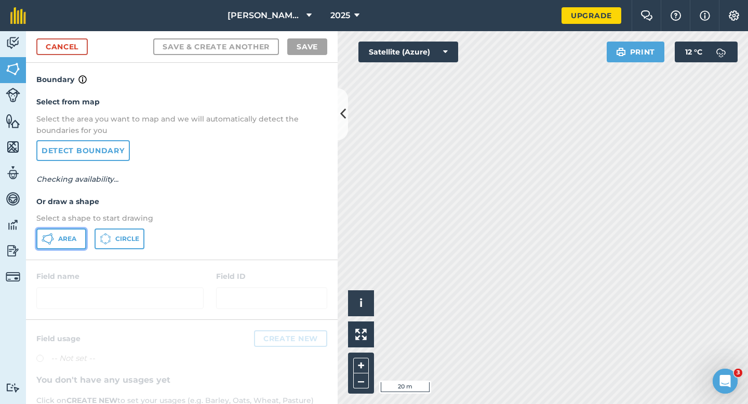
click at [81, 235] on button "Area" at bounding box center [61, 239] width 50 height 21
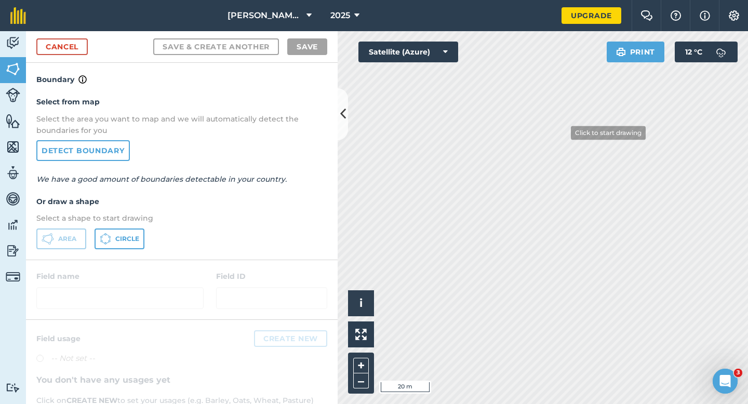
click at [318, 247] on div "Activity Fields Livestock Features Maps Team Vehicles Data Reporting Billing Tu…" at bounding box center [374, 217] width 748 height 373
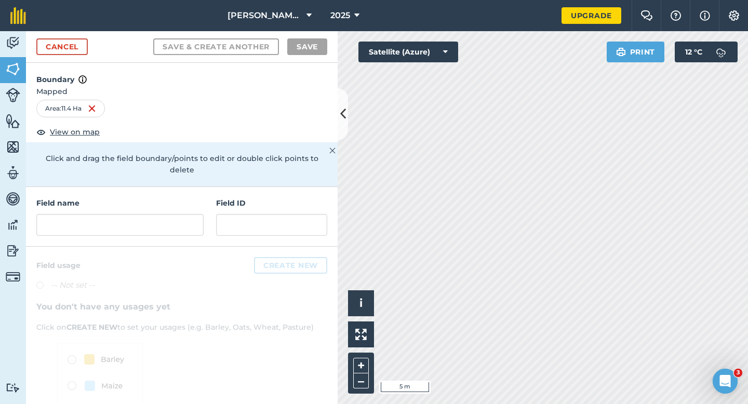
click at [139, 226] on div "Field name Field ID" at bounding box center [182, 217] width 312 height 60
click at [141, 218] on input "text" at bounding box center [119, 225] width 167 height 22
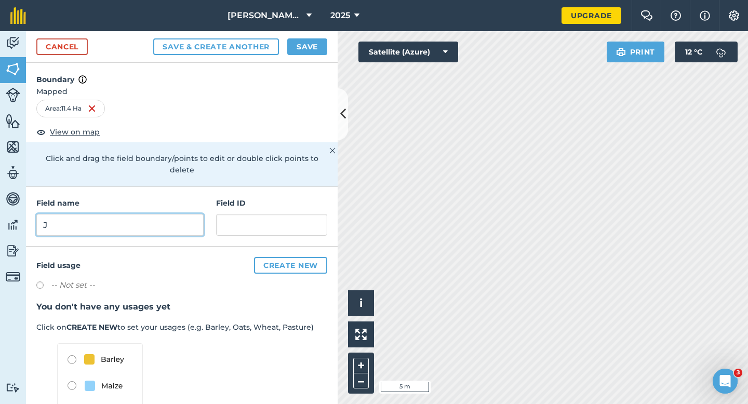
type input "J"
click at [301, 45] on button "Save" at bounding box center [307, 46] width 40 height 17
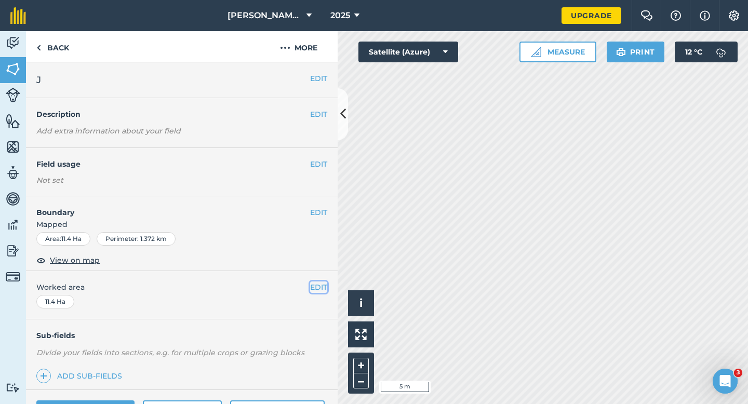
click at [317, 292] on button "EDIT" at bounding box center [318, 287] width 17 height 11
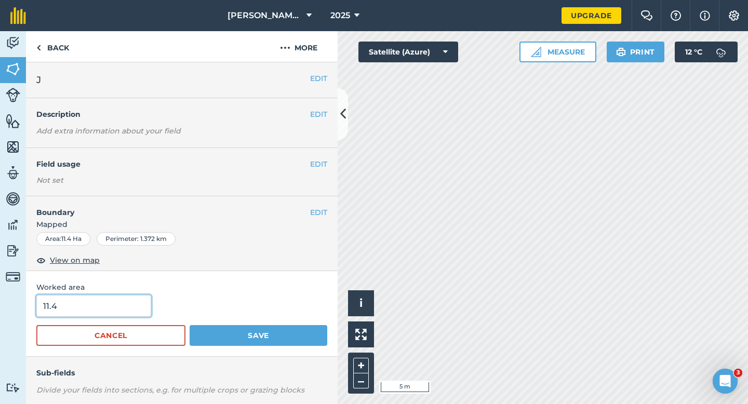
click at [147, 305] on input "11.4" at bounding box center [93, 306] width 115 height 22
click at [190, 325] on button "Save" at bounding box center [259, 335] width 138 height 21
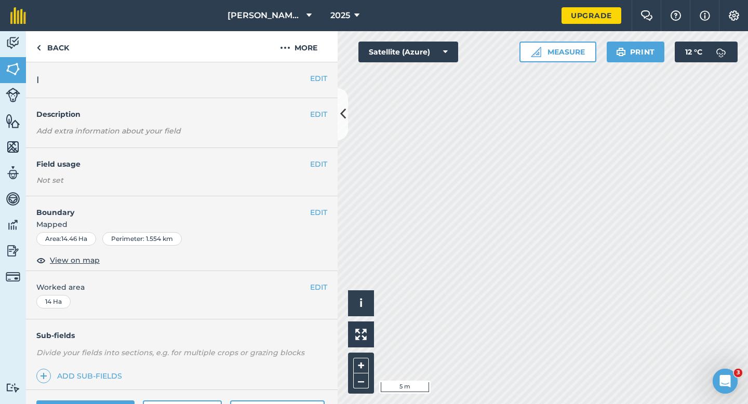
click at [314, 206] on div "EDIT Boundary Mapped Area : 14.46 Ha Perimeter : 1.554 km View on map" at bounding box center [182, 233] width 312 height 75
click at [314, 213] on button "EDIT" at bounding box center [318, 212] width 17 height 11
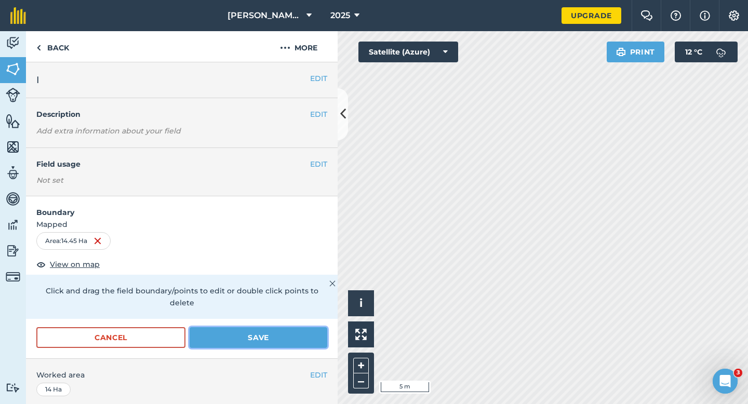
click at [292, 332] on button "Save" at bounding box center [259, 337] width 138 height 21
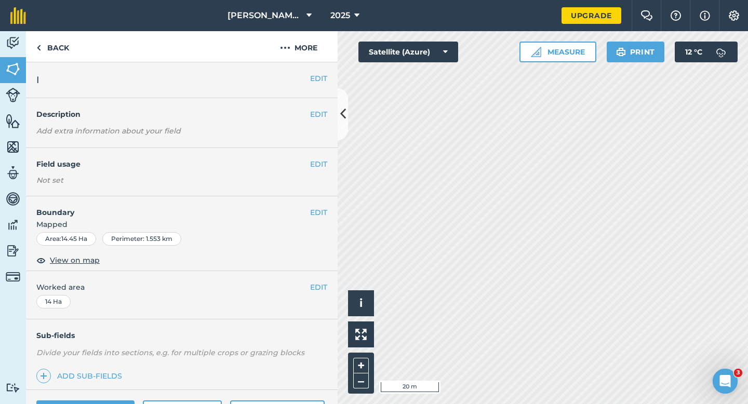
click at [332, 282] on div "EDIT Worked area 14 Ha" at bounding box center [182, 295] width 312 height 48
click at [321, 284] on button "EDIT" at bounding box center [318, 287] width 17 height 11
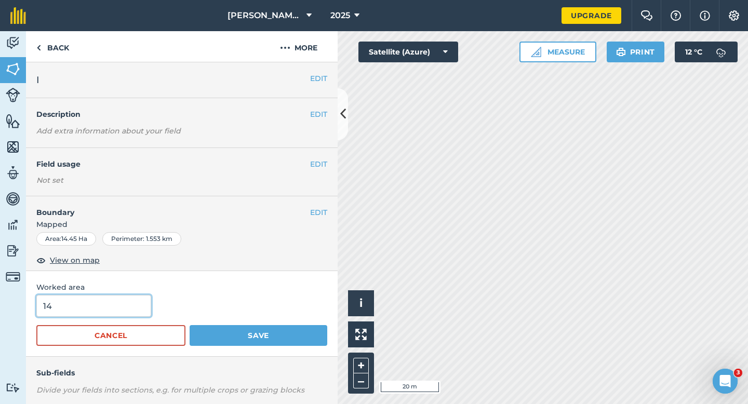
click at [121, 313] on input "14" at bounding box center [93, 306] width 115 height 22
type input "14.5"
click at [190, 325] on button "Save" at bounding box center [259, 335] width 138 height 21
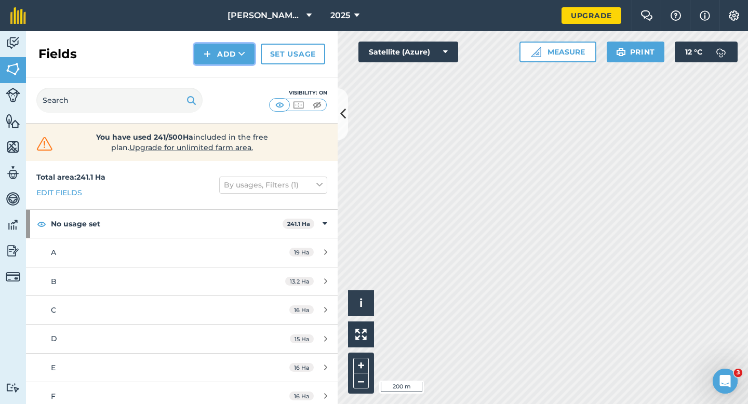
click at [212, 56] on button "Add" at bounding box center [224, 54] width 60 height 21
click at [212, 76] on link "Draw" at bounding box center [224, 77] width 57 height 23
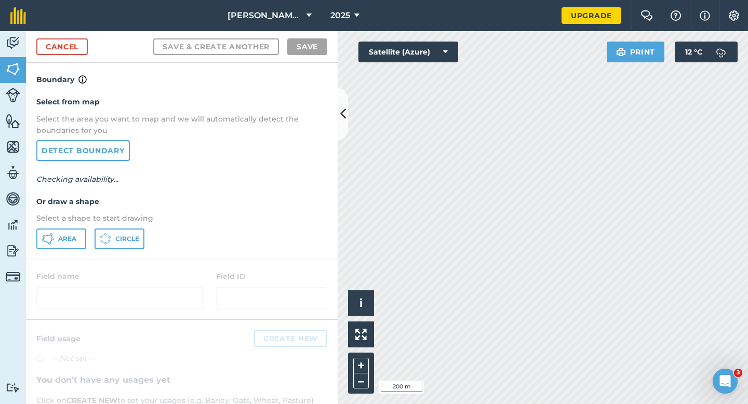
click at [52, 226] on div "Select from map Select the area you want to map and we will automatically detec…" at bounding box center [182, 173] width 312 height 174
click at [68, 231] on button "Area" at bounding box center [61, 239] width 50 height 21
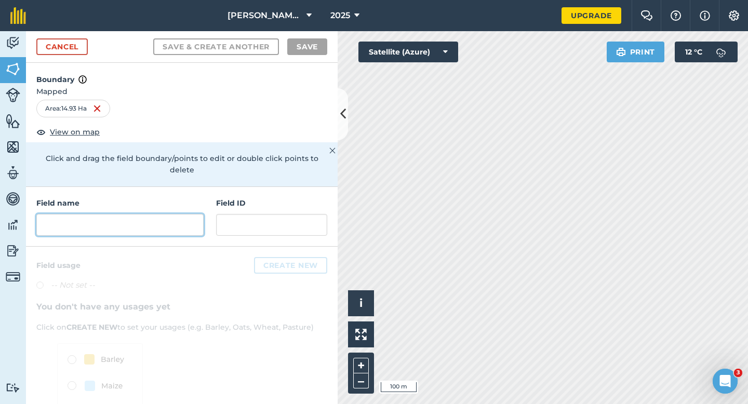
click at [187, 214] on input "text" at bounding box center [119, 225] width 167 height 22
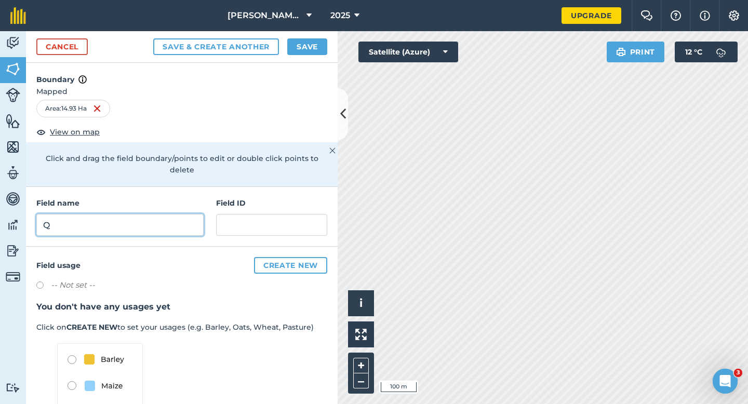
type input "Q"
click at [318, 55] on button "Save" at bounding box center [307, 46] width 40 height 17
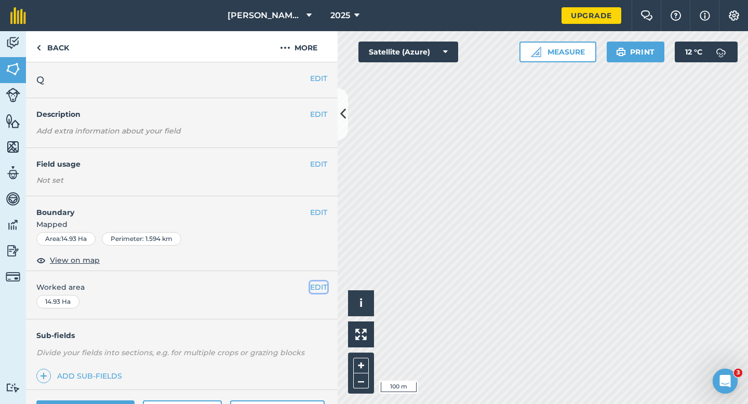
drag, startPoint x: 318, startPoint y: 289, endPoint x: 290, endPoint y: 289, distance: 28.1
click at [318, 289] on button "EDIT" at bounding box center [318, 287] width 17 height 11
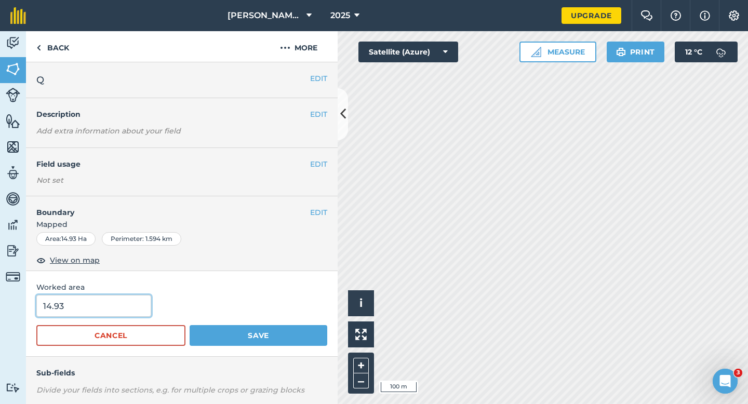
click at [132, 304] on input "14.93" at bounding box center [93, 306] width 115 height 22
type input "15"
click at [190, 325] on button "Save" at bounding box center [259, 335] width 138 height 21
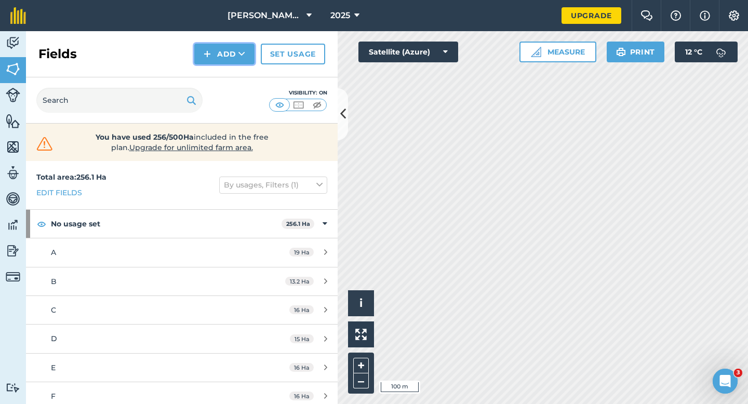
click at [206, 52] on img at bounding box center [207, 54] width 7 height 12
click at [210, 73] on link "Draw" at bounding box center [224, 77] width 57 height 23
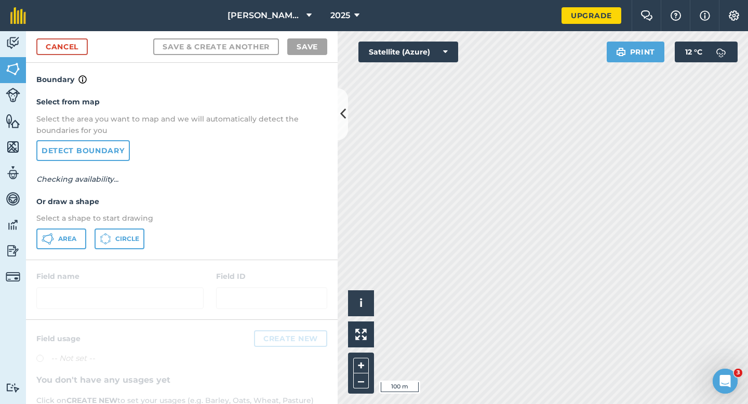
click at [64, 251] on div "Select from map Select the area you want to map and we will automatically detec…" at bounding box center [182, 173] width 312 height 174
click at [63, 246] on button "Area" at bounding box center [61, 239] width 50 height 21
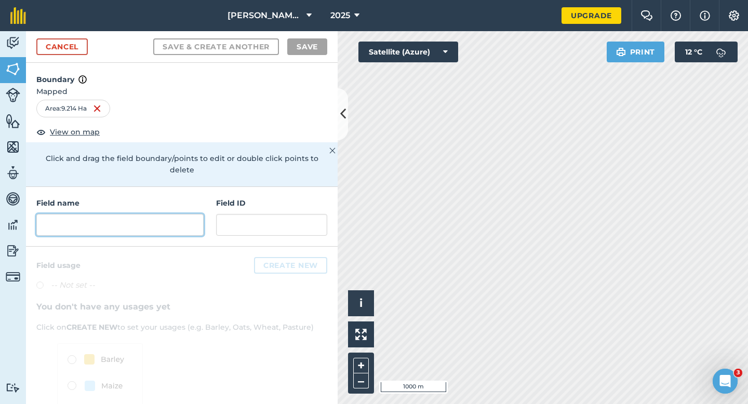
click at [97, 214] on input "text" at bounding box center [119, 225] width 167 height 22
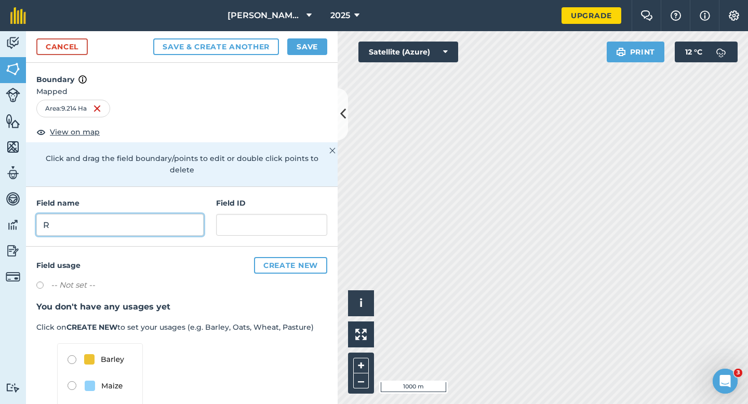
type input "R"
click at [299, 46] on button "Save" at bounding box center [307, 46] width 40 height 17
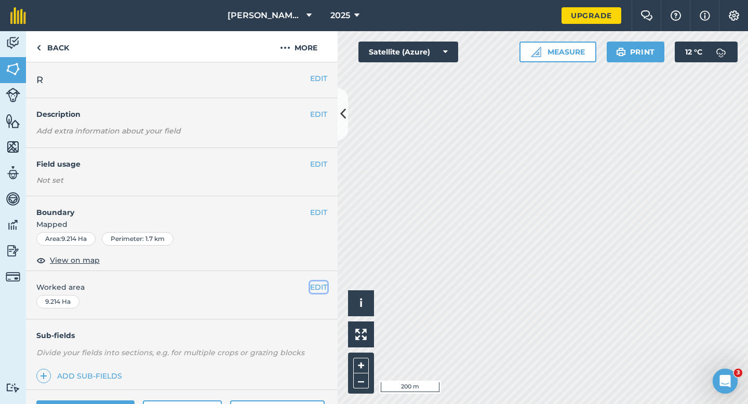
click at [324, 285] on button "EDIT" at bounding box center [318, 287] width 17 height 11
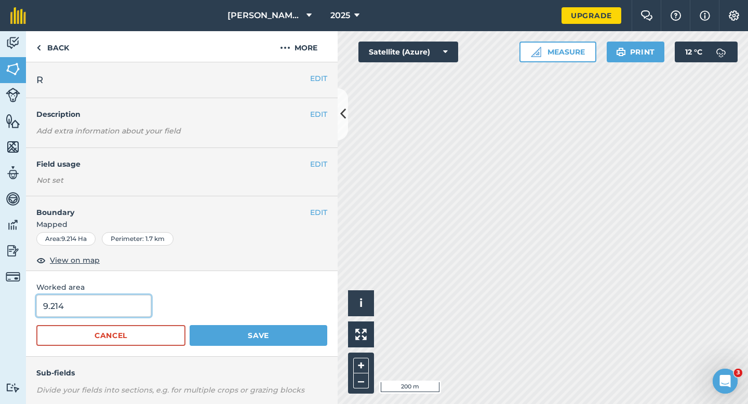
click at [63, 306] on input "9.214" at bounding box center [93, 306] width 115 height 22
type input "10"
click at [190, 325] on button "Save" at bounding box center [259, 335] width 138 height 21
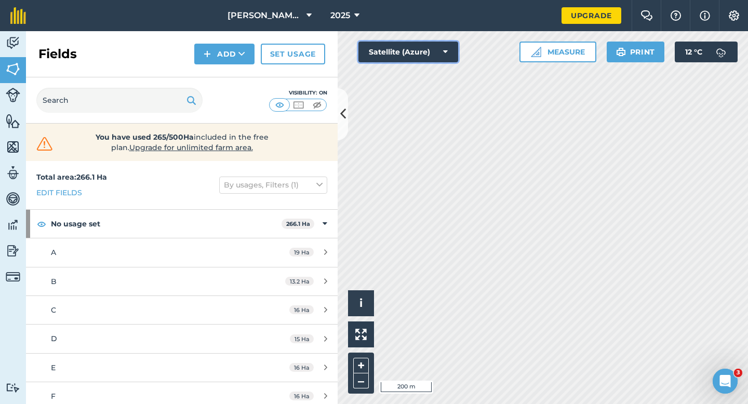
click at [406, 45] on button "Satellite (Azure)" at bounding box center [409, 52] width 100 height 21
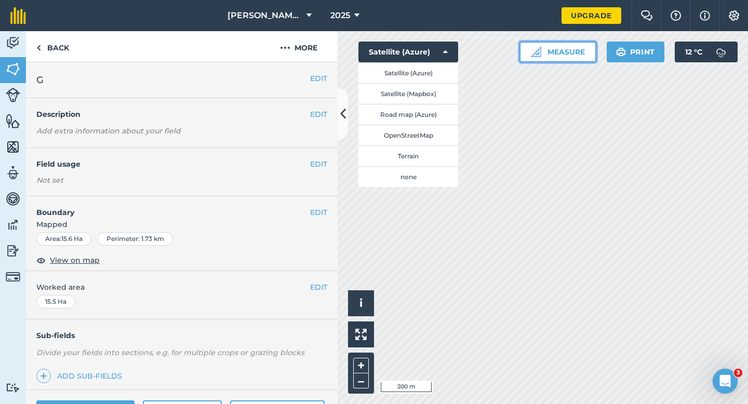
click at [542, 55] on button "Measure" at bounding box center [558, 52] width 77 height 21
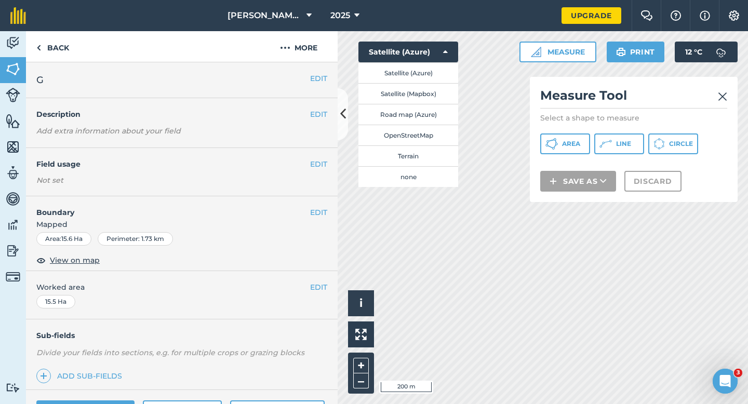
click at [554, 122] on p "Select a shape to measure" at bounding box center [634, 118] width 187 height 10
click at [554, 141] on icon at bounding box center [552, 144] width 12 height 12
click at [548, 164] on div "Click to start drawing i © 2025 TomTom, Microsoft 200 m + – Satellite (Azure) S…" at bounding box center [543, 217] width 411 height 373
click at [725, 93] on img at bounding box center [722, 96] width 9 height 12
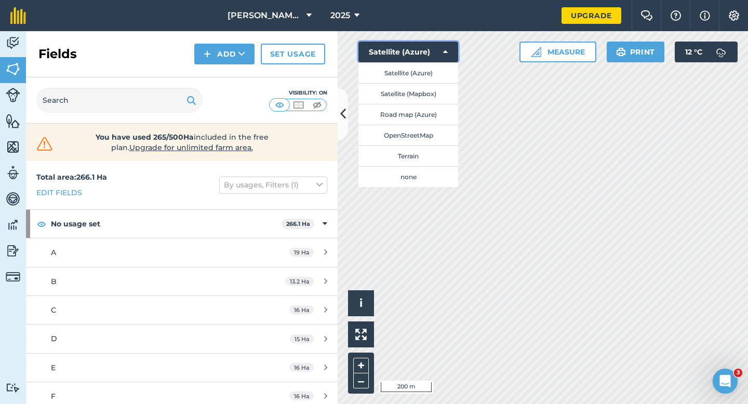
click at [379, 44] on button "Satellite (Azure)" at bounding box center [409, 52] width 100 height 21
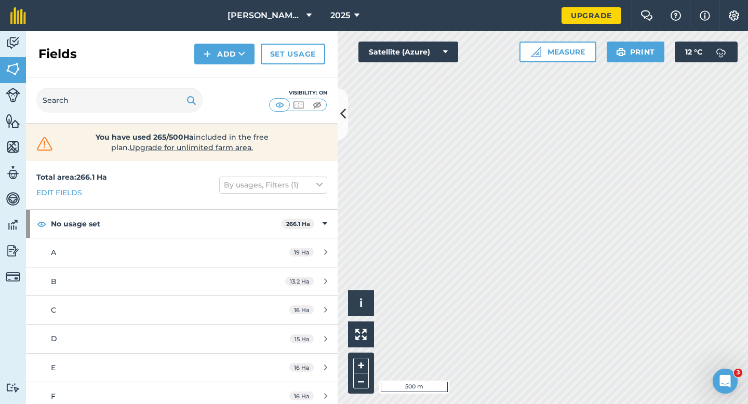
click at [423, 56] on div "Click to start drawing i © 2025 TomTom, Microsoft 500 m + – Satellite (Azure) M…" at bounding box center [543, 217] width 411 height 373
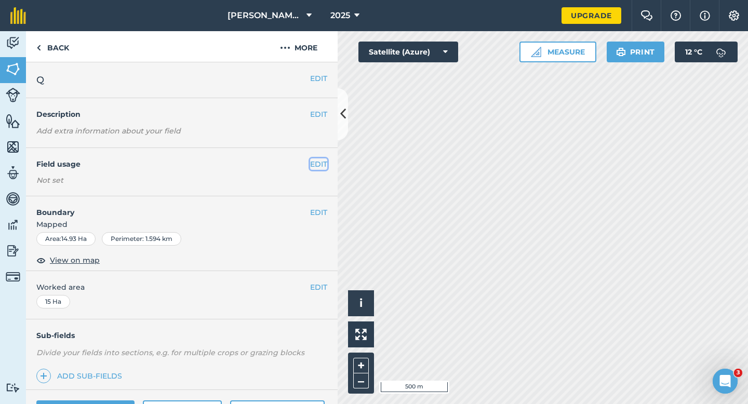
click at [323, 163] on button "EDIT" at bounding box center [318, 164] width 17 height 11
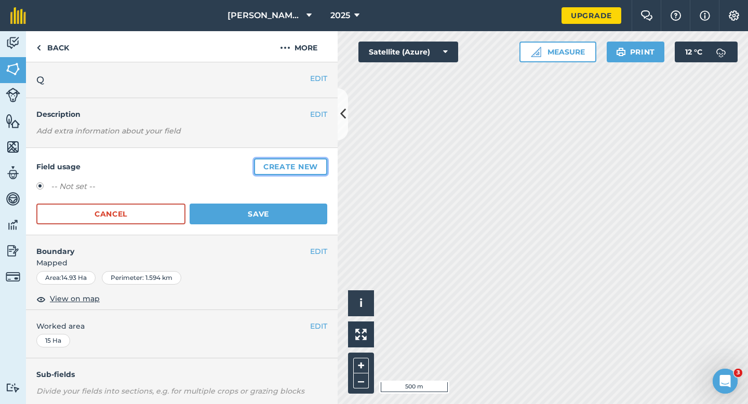
click at [323, 163] on button "Create new" at bounding box center [290, 167] width 73 height 17
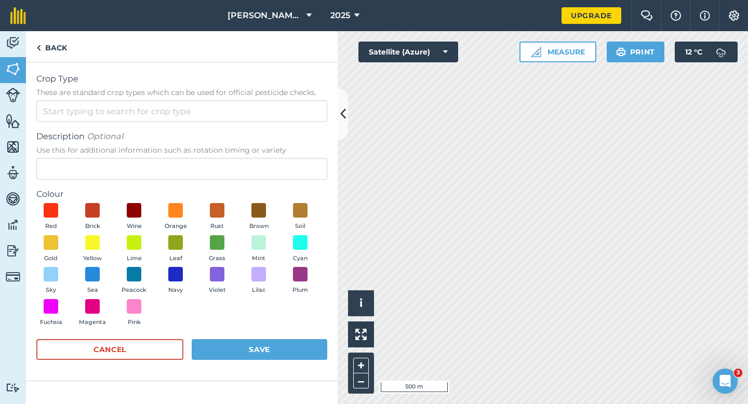
click at [299, 123] on form "Crop Type These are standard crop types which can be used for official pesticid…" at bounding box center [181, 222] width 291 height 298
click at [291, 93] on span "These are standard crop types which can be used for official pesticide checks." at bounding box center [181, 92] width 291 height 10
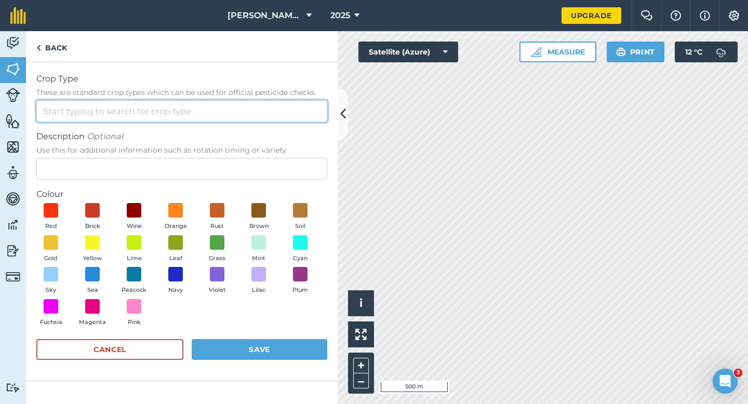
click at [291, 100] on input "Crop Type These are standard crop types which can be used for official pesticid…" at bounding box center [181, 111] width 291 height 22
click at [291, 102] on input "Crop Type These are standard crop types which can be used for official pesticid…" at bounding box center [181, 111] width 291 height 22
click at [293, 116] on input "Crop Type These are standard crop types which can be used for official pesticid…" at bounding box center [181, 111] width 291 height 22
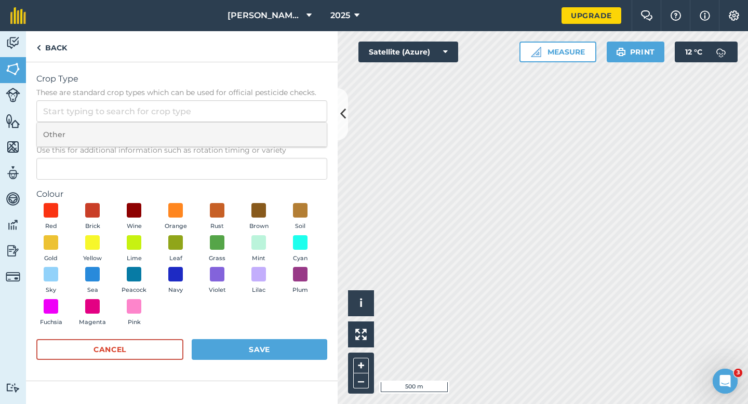
click at [293, 136] on li "Other" at bounding box center [182, 135] width 290 height 24
type input "Other"
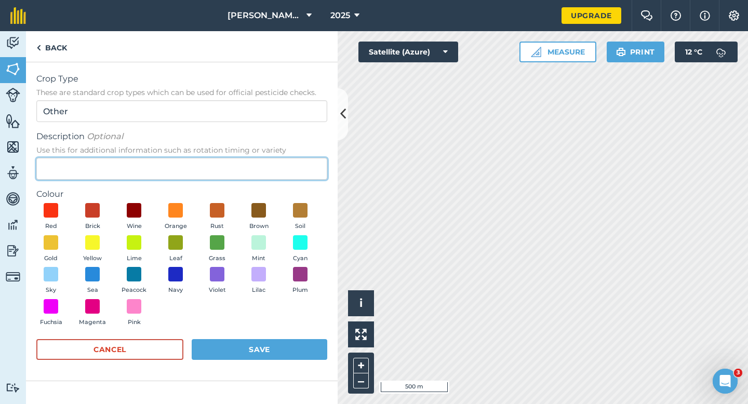
click at [293, 162] on input "Description Optional Use this for additional information such as rotation timin…" at bounding box center [181, 169] width 291 height 22
type input "o"
type input "Oilseed Rape"
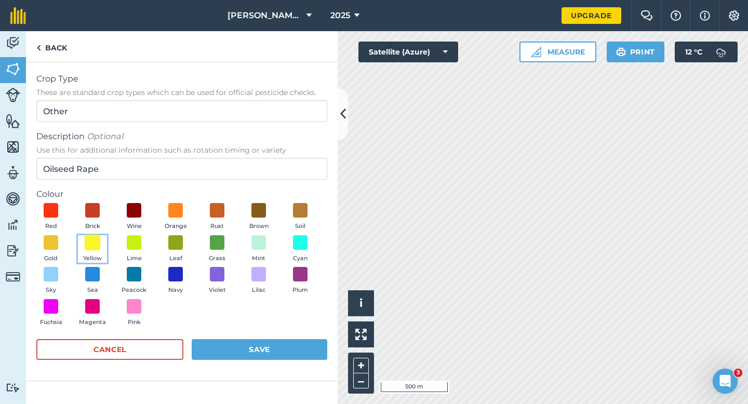
click at [91, 244] on span at bounding box center [93, 242] width 16 height 16
click at [230, 352] on button "Save" at bounding box center [260, 349] width 136 height 21
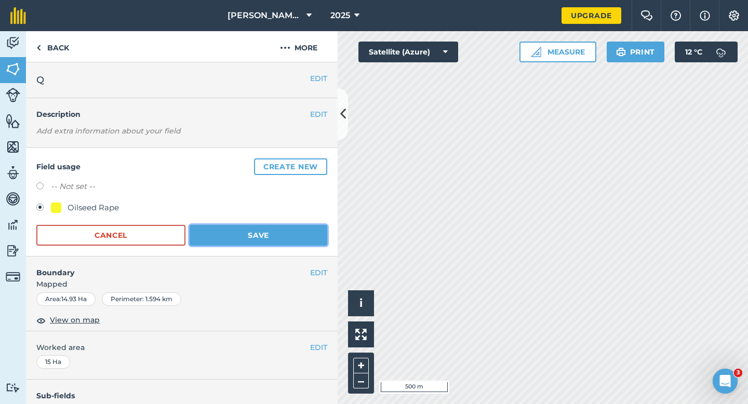
click at [316, 232] on button "Save" at bounding box center [259, 235] width 138 height 21
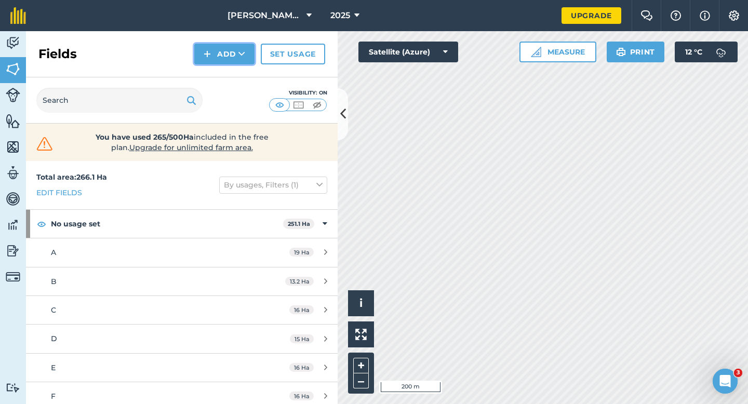
click at [230, 55] on button "Add" at bounding box center [224, 54] width 60 height 21
click at [230, 84] on link "Draw" at bounding box center [224, 77] width 57 height 23
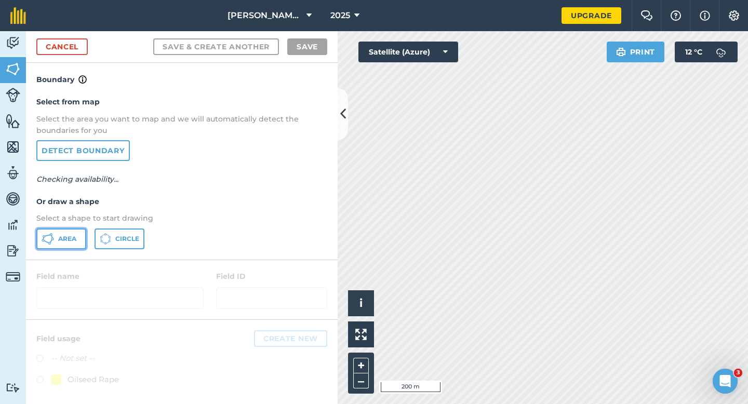
click at [51, 242] on icon at bounding box center [48, 239] width 12 height 12
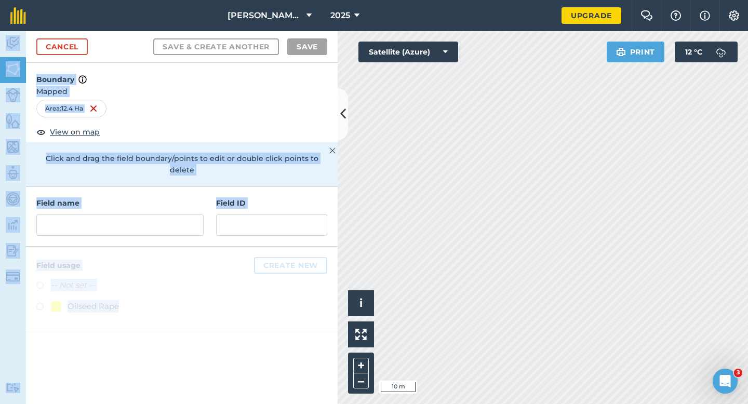
click at [569, 191] on div "[PERSON_NAME] & Sons 2025 Upgrade Farm Chat Help Info Settings Map printing is …" at bounding box center [374, 202] width 748 height 404
click at [308, 198] on h4 "Field ID" at bounding box center [271, 203] width 111 height 11
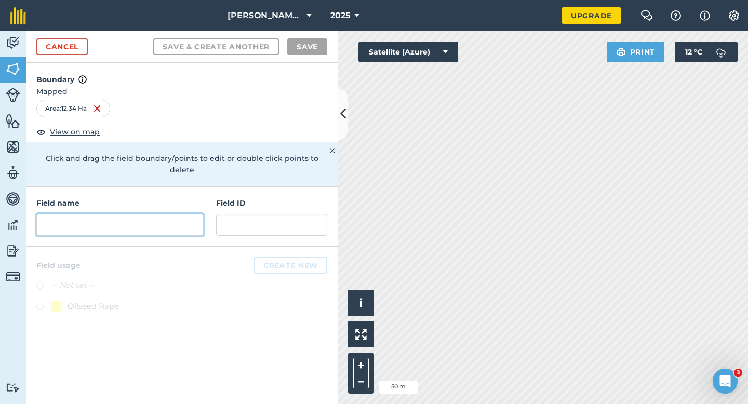
click at [198, 214] on input "text" at bounding box center [119, 225] width 167 height 22
type input "q"
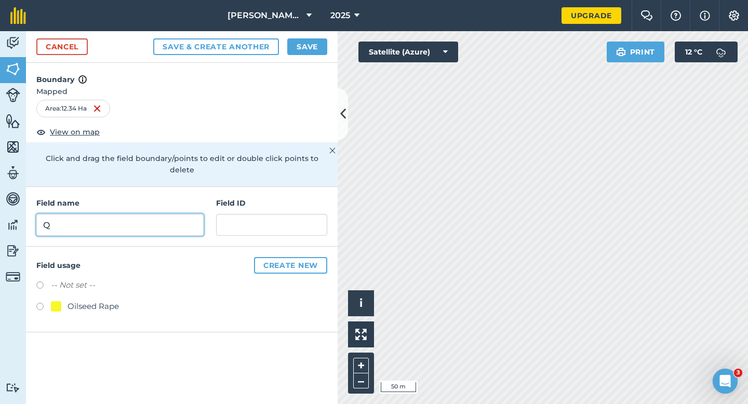
type input "Q"
click at [302, 41] on button "Save" at bounding box center [307, 46] width 40 height 17
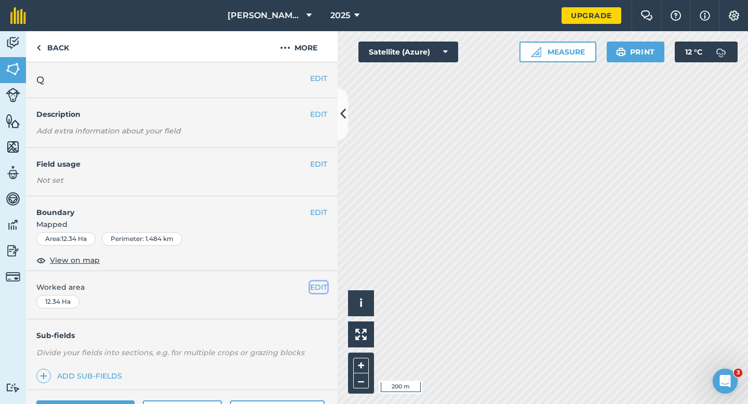
click at [310, 284] on button "EDIT" at bounding box center [318, 287] width 17 height 11
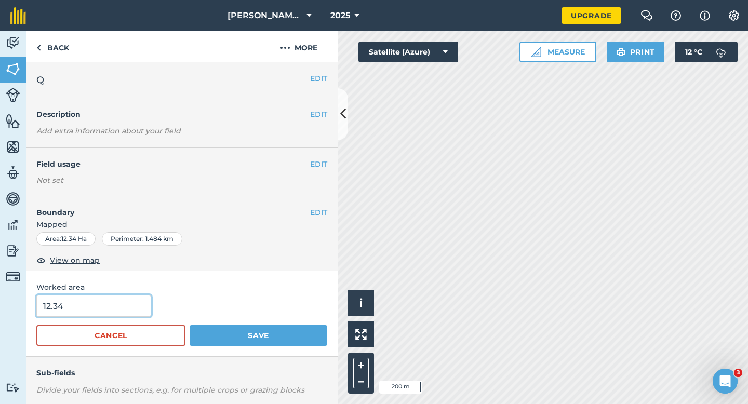
click at [132, 304] on input "12.34" at bounding box center [93, 306] width 115 height 22
type input "12.3"
click at [190, 325] on button "Save" at bounding box center [259, 335] width 138 height 21
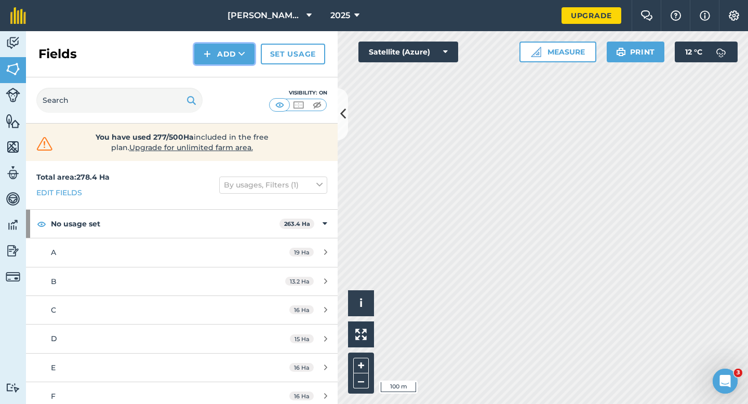
click at [226, 45] on button "Add" at bounding box center [224, 54] width 60 height 21
click at [226, 67] on link "Draw" at bounding box center [224, 77] width 57 height 23
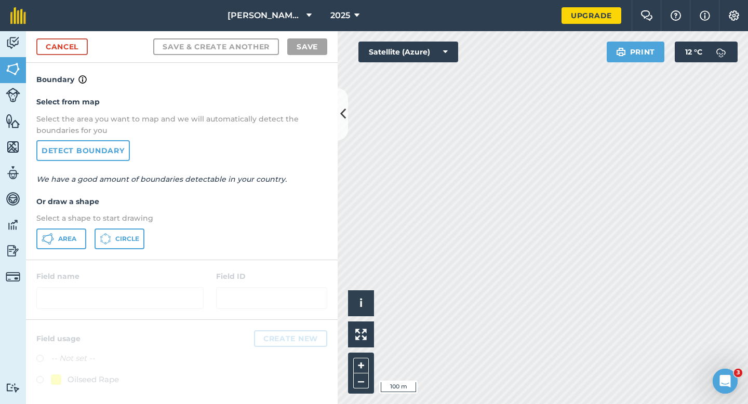
click at [74, 228] on div "Select from map Select the area you want to map and we will automatically detec…" at bounding box center [182, 173] width 312 height 174
click at [74, 241] on span "Area" at bounding box center [67, 239] width 18 height 8
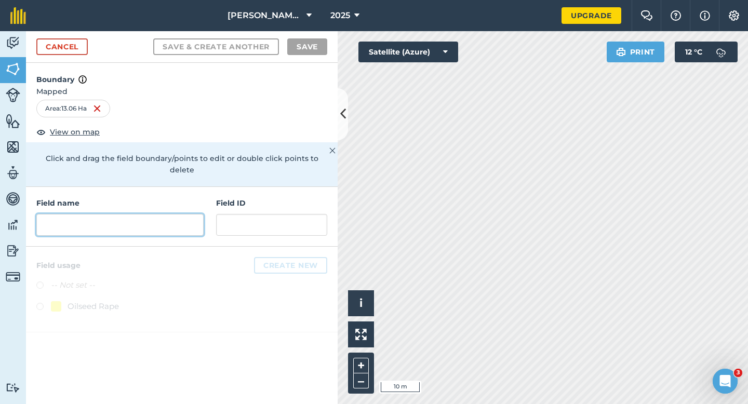
click at [179, 214] on input "text" at bounding box center [119, 225] width 167 height 22
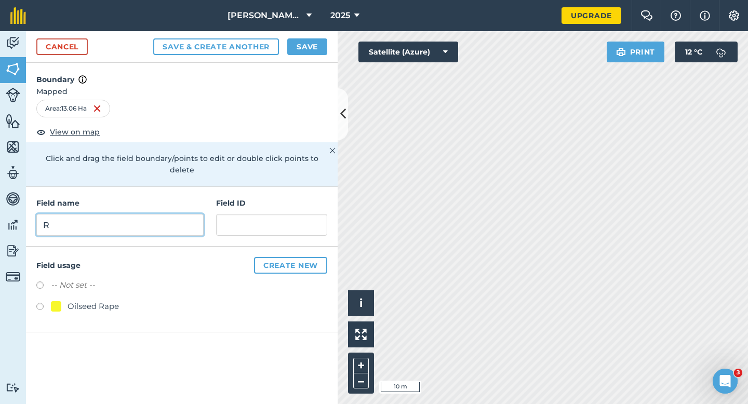
type input "R"
click at [302, 52] on button "Save" at bounding box center [307, 46] width 40 height 17
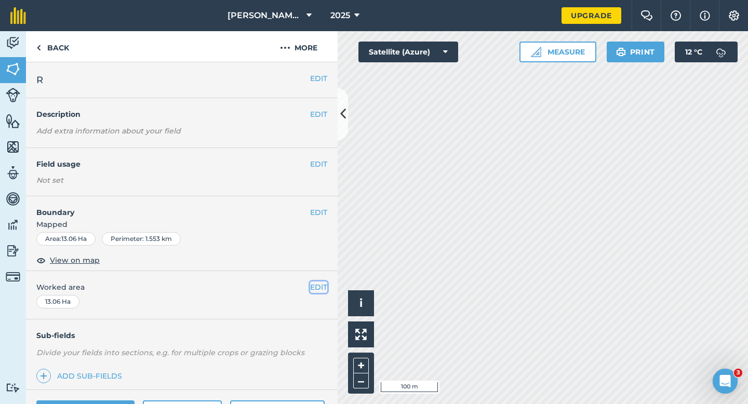
click at [316, 291] on button "EDIT" at bounding box center [318, 287] width 17 height 11
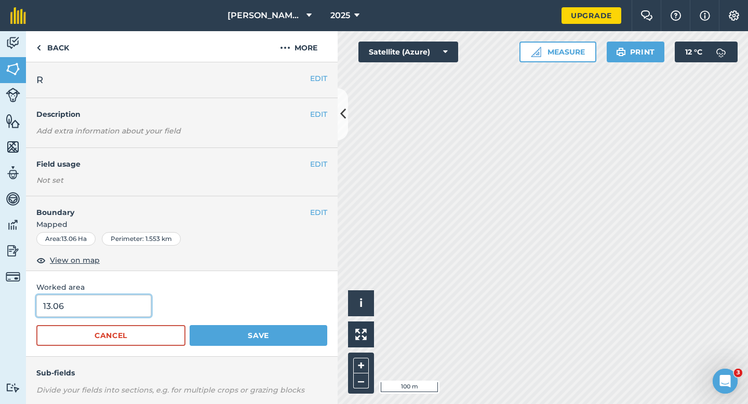
click at [122, 313] on input "13.06" at bounding box center [93, 306] width 115 height 22
type input "13"
click at [190, 325] on button "Save" at bounding box center [259, 335] width 138 height 21
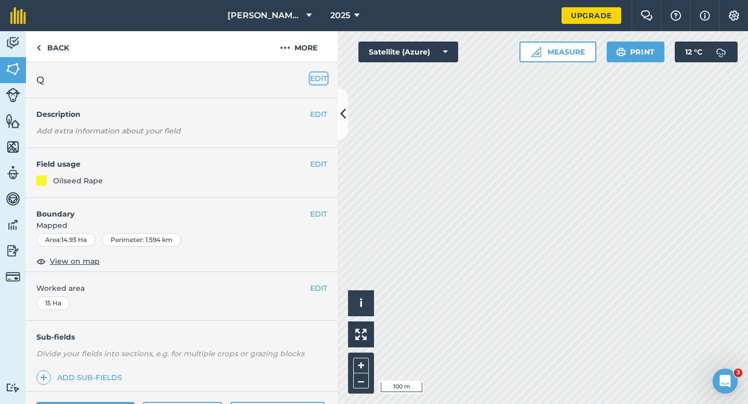
click at [316, 77] on button "EDIT" at bounding box center [318, 78] width 17 height 11
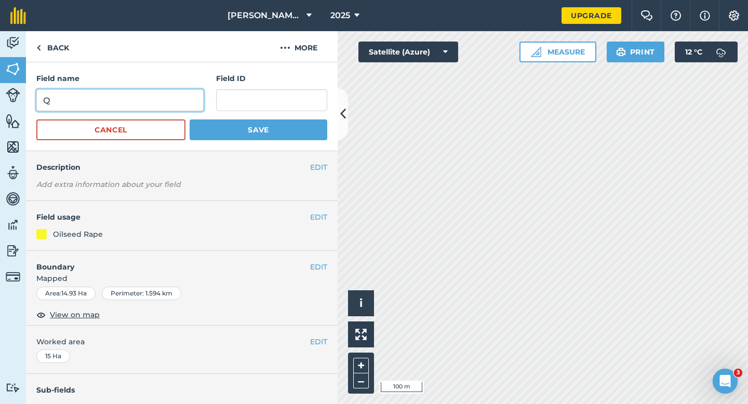
click at [173, 109] on input "Q" at bounding box center [119, 100] width 167 height 22
type input "S"
click at [190, 120] on button "Save" at bounding box center [259, 130] width 138 height 21
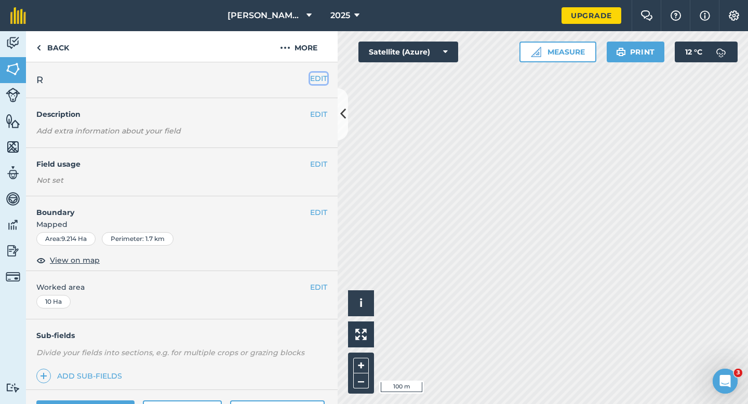
click at [312, 77] on button "EDIT" at bounding box center [318, 78] width 17 height 11
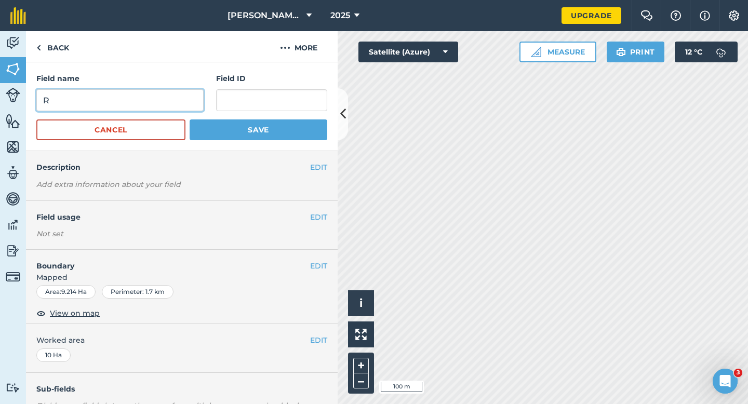
click at [178, 94] on input "R" at bounding box center [119, 100] width 167 height 22
type input "T"
click at [190, 120] on button "Save" at bounding box center [259, 130] width 138 height 21
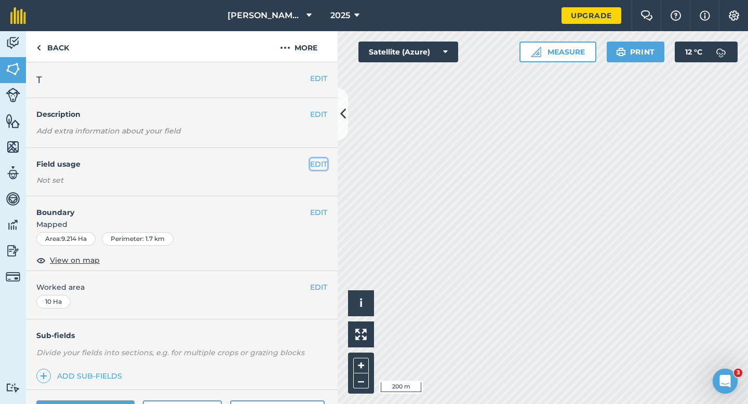
click at [314, 160] on button "EDIT" at bounding box center [318, 164] width 17 height 11
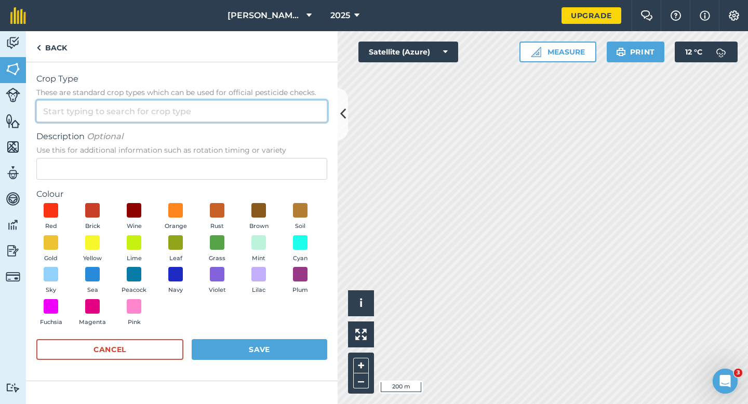
click at [297, 109] on input "Crop Type These are standard crop types which can be used for official pesticid…" at bounding box center [181, 111] width 291 height 22
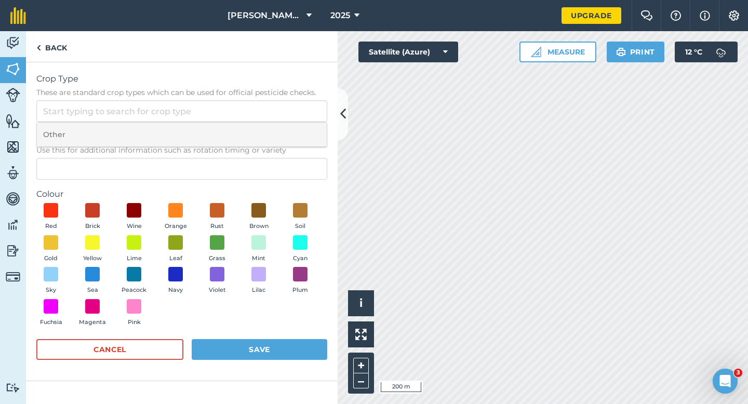
click at [297, 133] on li "Other" at bounding box center [182, 135] width 290 height 24
type input "Other"
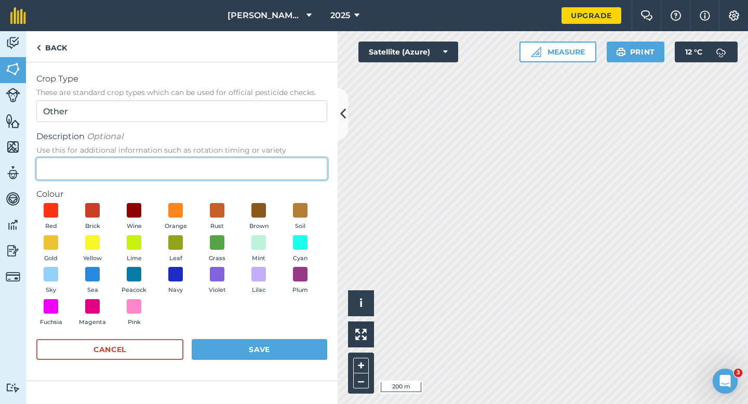
click at [297, 176] on input "Description Optional Use this for additional information such as rotation timin…" at bounding box center [181, 169] width 291 height 22
type input "Clover Seed"
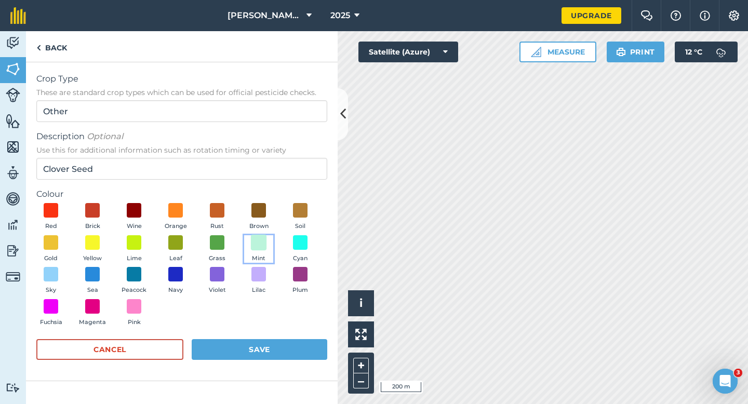
click at [253, 243] on span at bounding box center [259, 242] width 16 height 16
click at [269, 364] on div "Cancel Save" at bounding box center [181, 354] width 291 height 31
click at [269, 343] on button "Save" at bounding box center [260, 349] width 136 height 21
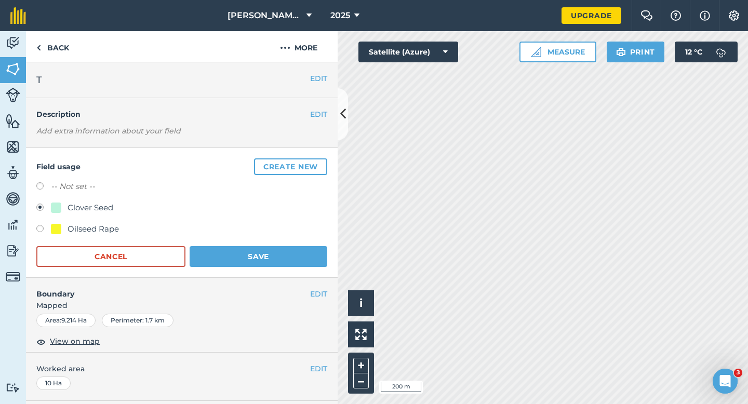
click at [258, 268] on div "Field usage Create new -- Not set -- Clover Seed Oilseed Rape Cancel Save" at bounding box center [182, 213] width 312 height 130
click at [258, 254] on button "Save" at bounding box center [259, 256] width 138 height 21
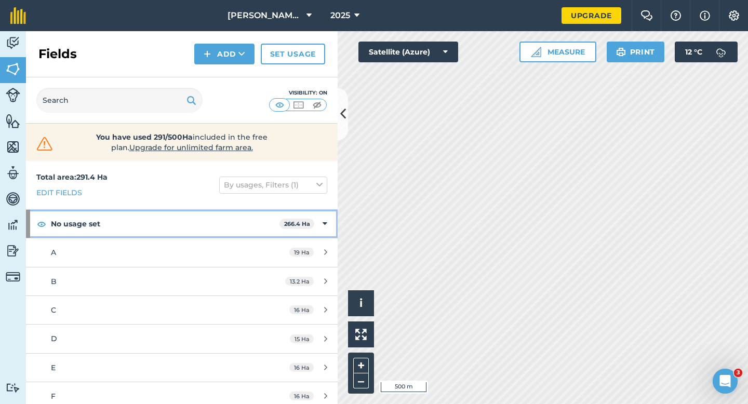
click at [318, 224] on div "No usage set 266.4 Ha" at bounding box center [182, 224] width 312 height 28
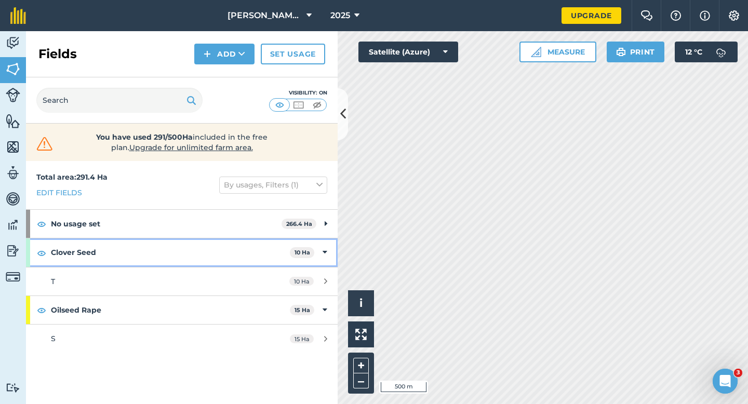
click at [331, 251] on div "Clover Seed 10 Ha" at bounding box center [182, 253] width 312 height 28
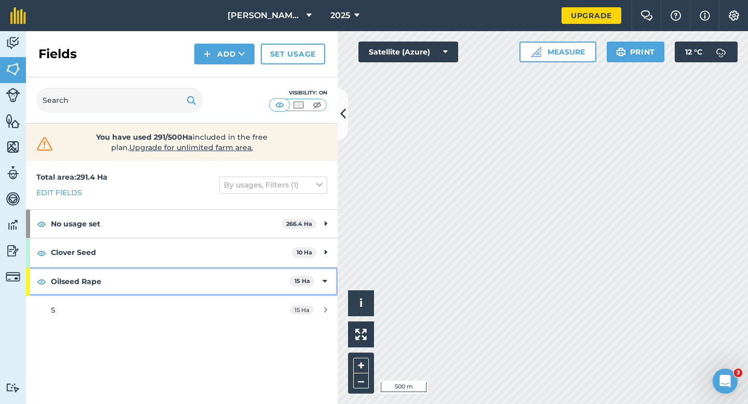
click at [330, 270] on div "Oilseed Rape 15 Ha" at bounding box center [182, 282] width 312 height 28
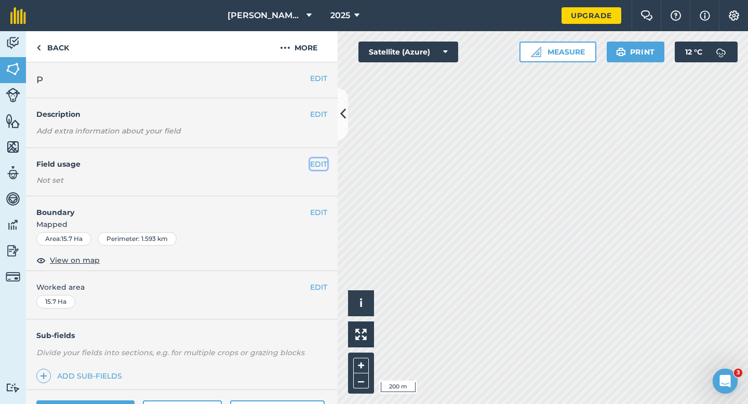
click at [313, 167] on button "EDIT" at bounding box center [318, 164] width 17 height 11
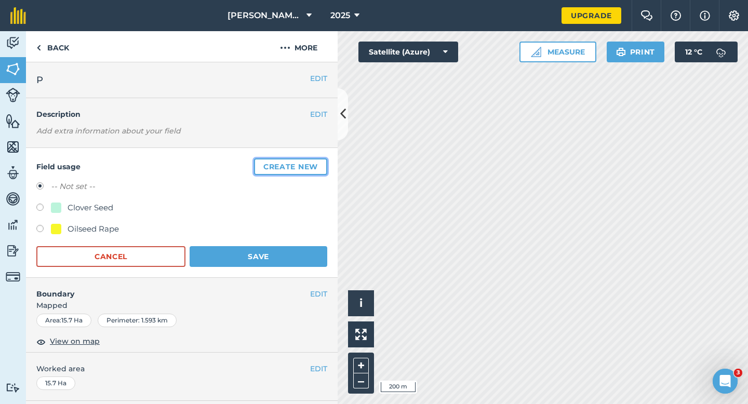
click at [266, 164] on button "Create new" at bounding box center [290, 167] width 73 height 17
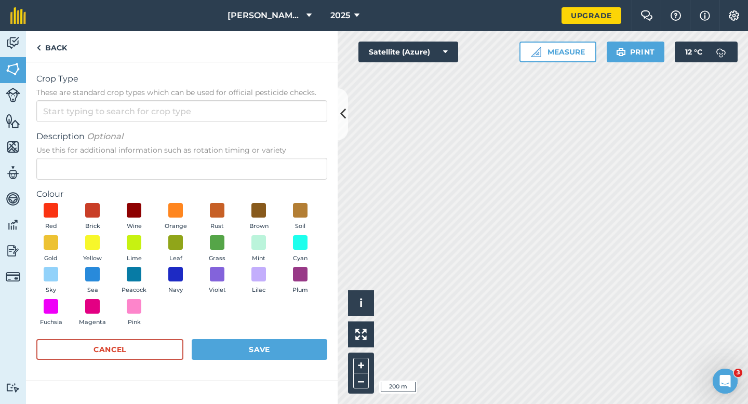
click at [224, 98] on div "Crop Type These are standard crop types which can be used for official pesticid…" at bounding box center [181, 97] width 291 height 49
click at [335, 284] on div "Crop Type These are standard crop types which can be used for official pesticid…" at bounding box center [182, 221] width 312 height 319
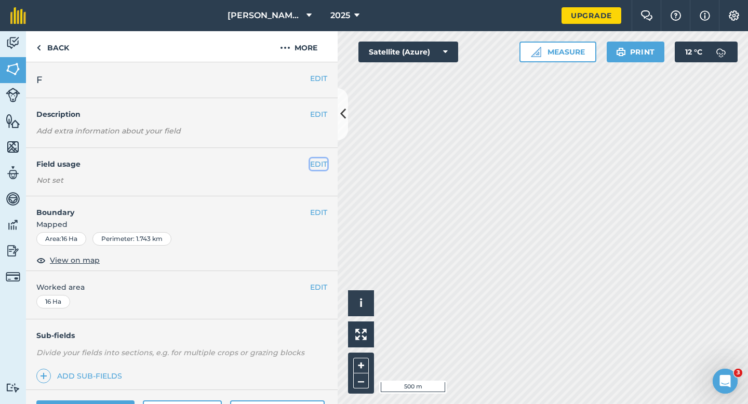
click at [320, 161] on button "EDIT" at bounding box center [318, 164] width 17 height 11
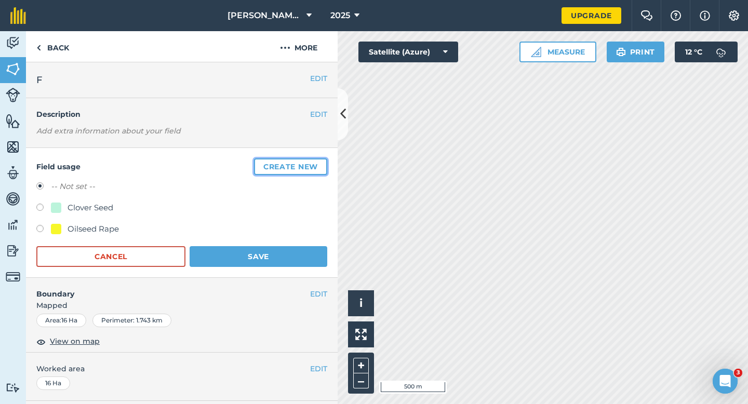
click at [320, 161] on button "Create new" at bounding box center [290, 167] width 73 height 17
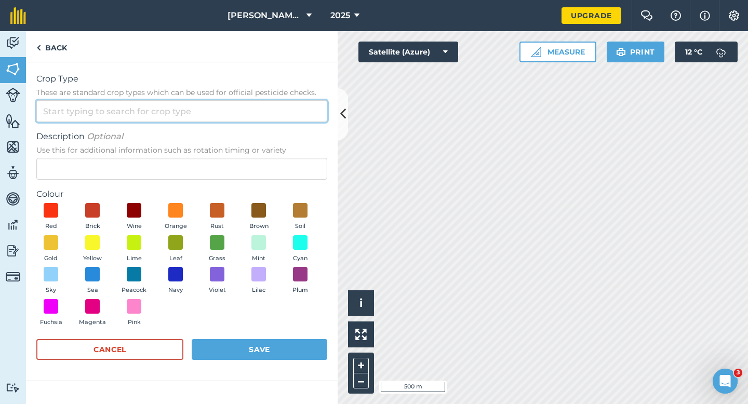
click at [276, 116] on input "Crop Type These are standard crop types which can be used for official pesticid…" at bounding box center [181, 111] width 291 height 22
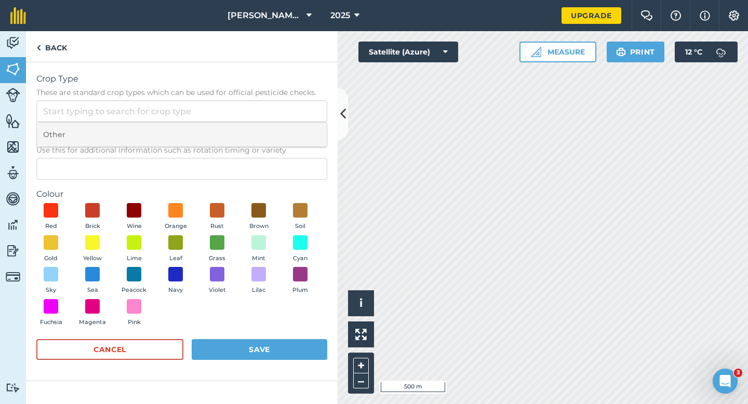
click at [276, 133] on li "Other" at bounding box center [182, 135] width 290 height 24
type input "Other"
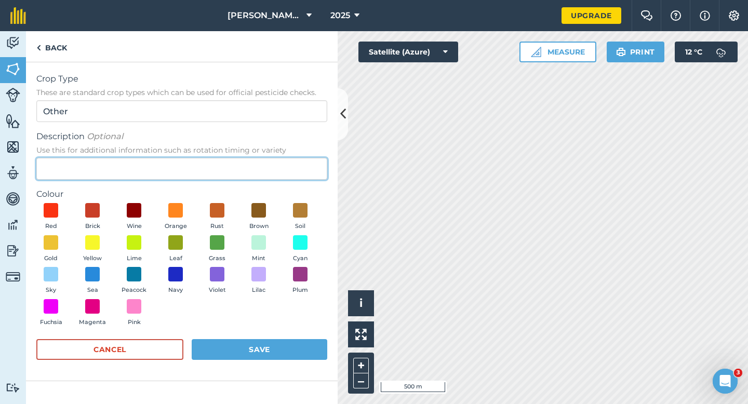
click at [276, 166] on input "Description Optional Use this for additional information such as rotation timin…" at bounding box center [181, 169] width 291 height 22
type input "Grass Seed"
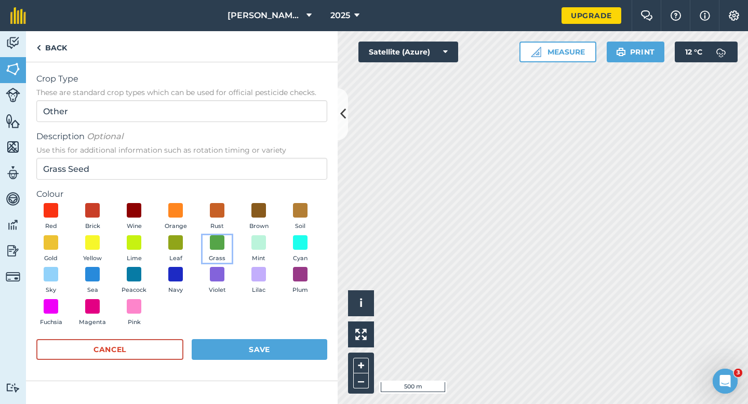
click at [219, 251] on button "Grass" at bounding box center [217, 249] width 29 height 28
click at [259, 336] on form "Crop Type These are standard crop types which can be used for official pesticid…" at bounding box center [181, 222] width 291 height 298
click at [259, 341] on button "Save" at bounding box center [260, 349] width 136 height 21
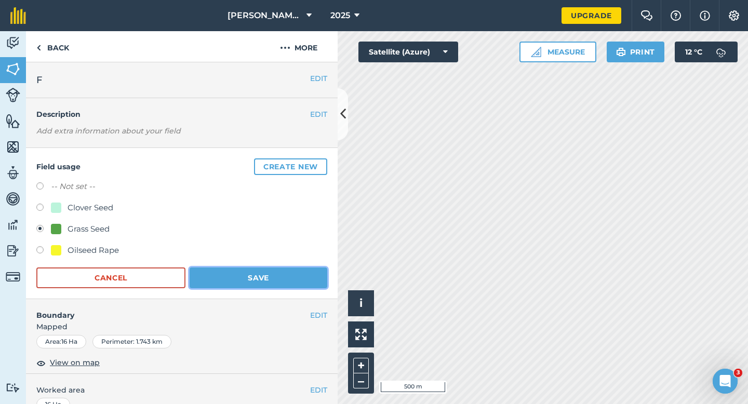
click at [278, 276] on button "Save" at bounding box center [259, 278] width 138 height 21
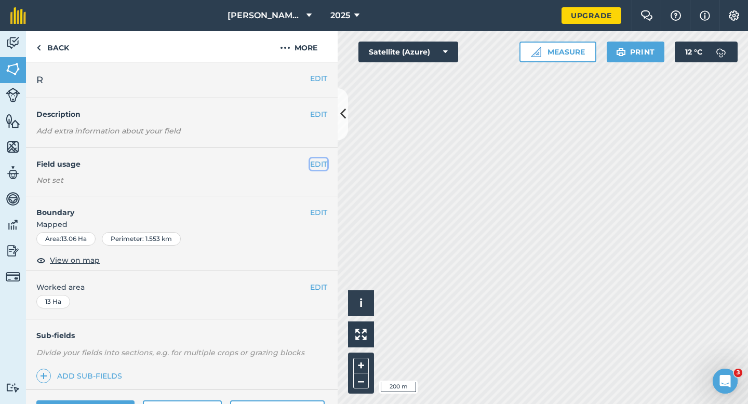
click at [316, 164] on button "EDIT" at bounding box center [318, 164] width 17 height 11
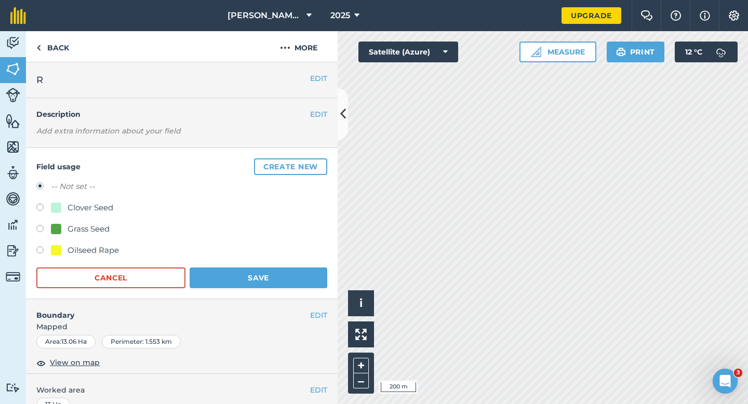
click at [94, 227] on div "Grass Seed" at bounding box center [89, 229] width 42 height 12
radio input "true"
radio input "false"
click at [251, 285] on button "Save" at bounding box center [259, 278] width 138 height 21
